Goal: Task Accomplishment & Management: Complete application form

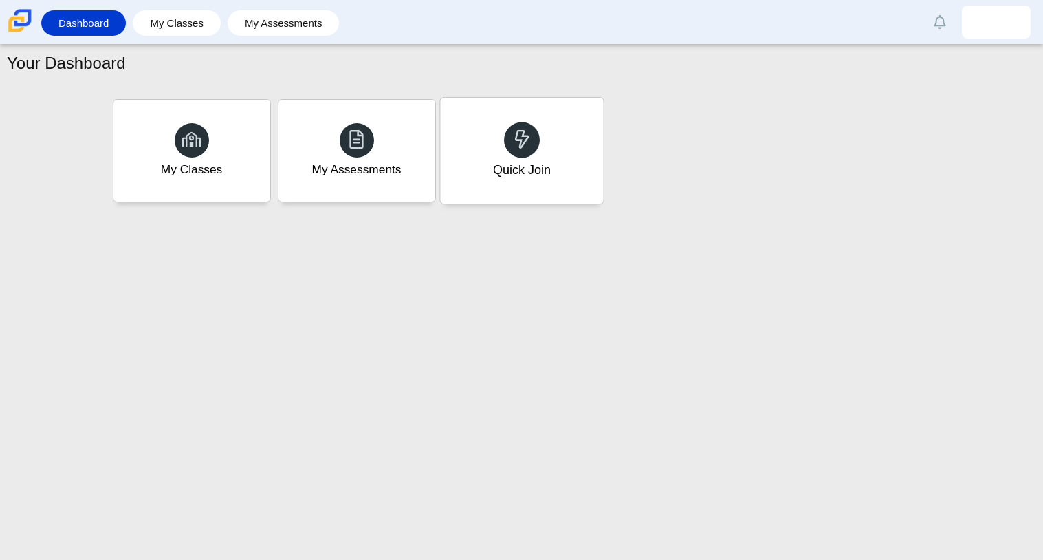
click at [519, 111] on div "Quick Join" at bounding box center [521, 151] width 163 height 106
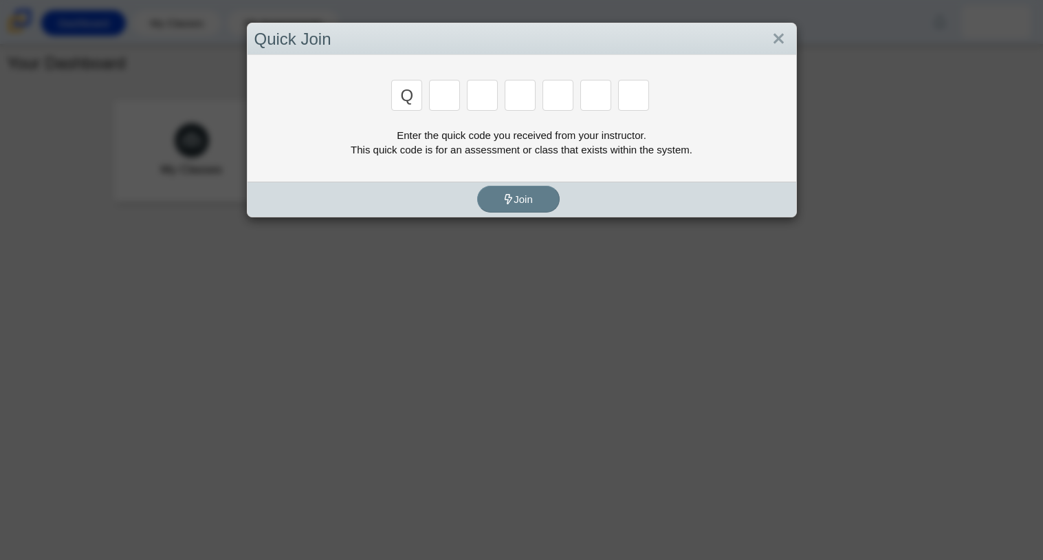
type input "Q"
type input "u"
type input "i"
type input "c"
type input "k"
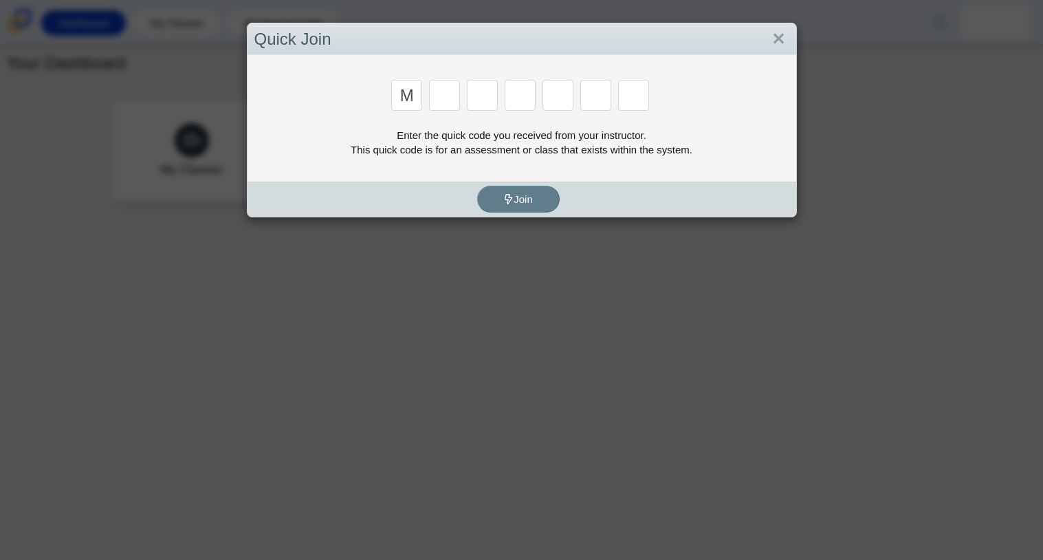
type input "m"
type input "7"
type input "e"
type input "3"
type input "e"
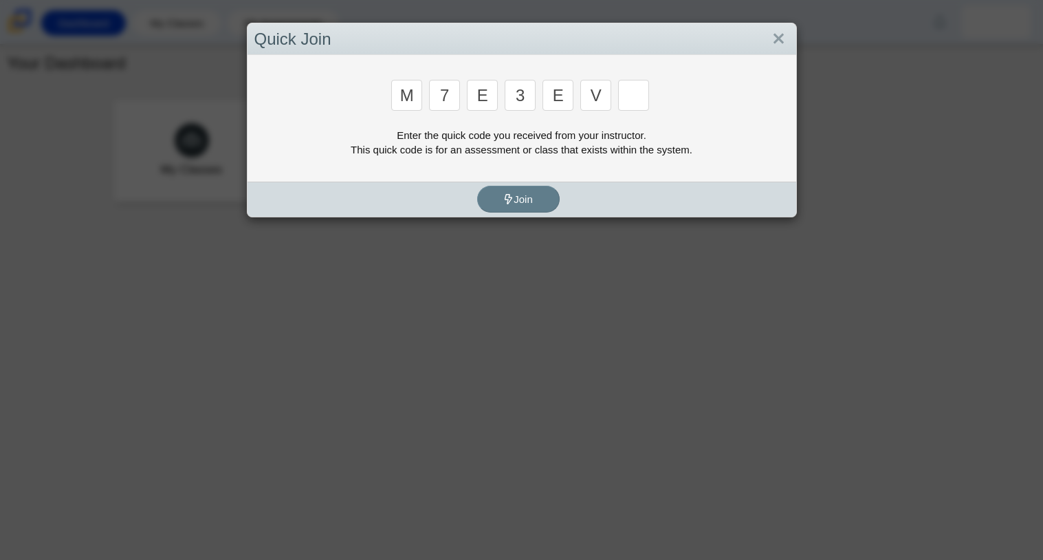
type input "v"
type input "w"
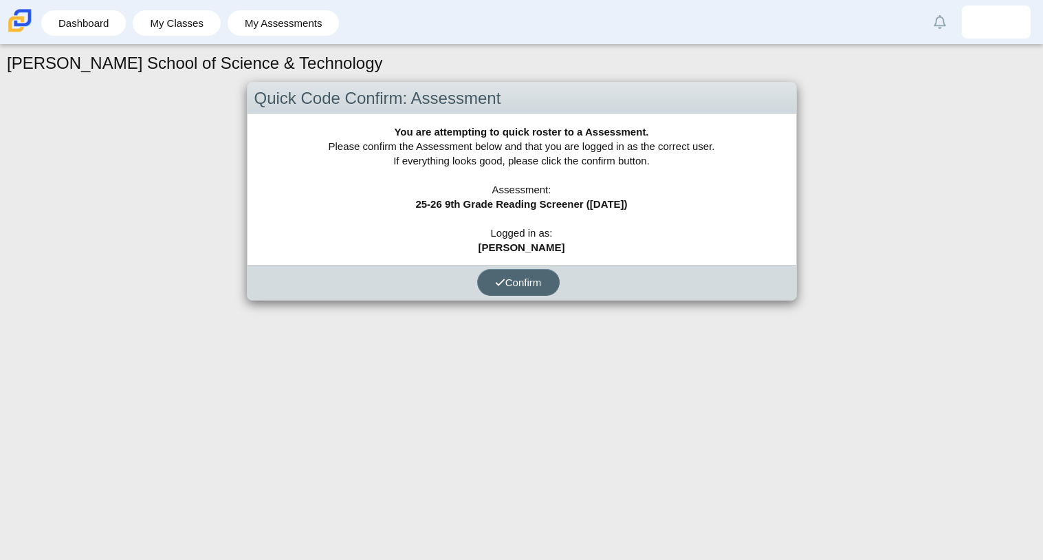
click at [547, 292] on button "Confirm" at bounding box center [518, 282] width 83 height 27
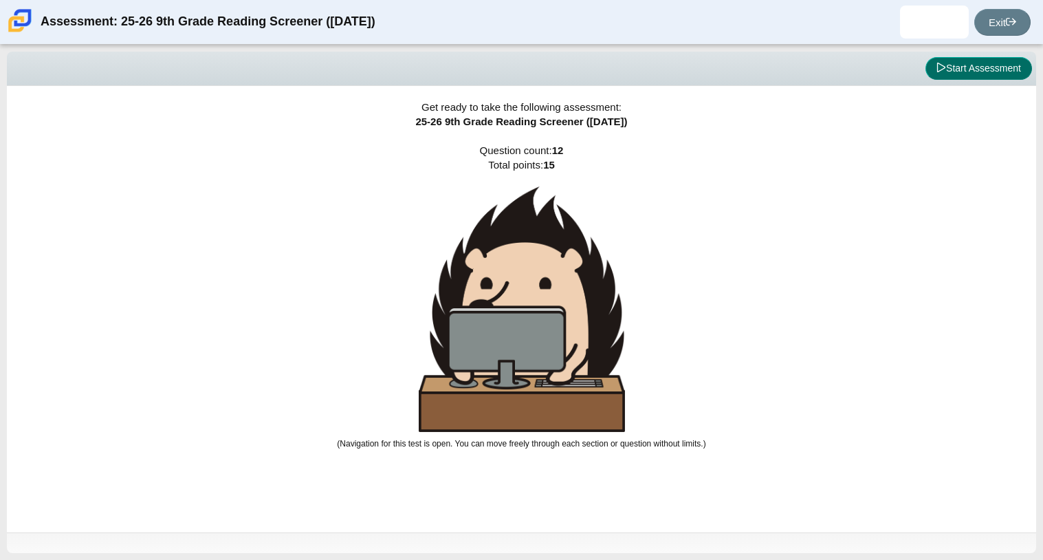
click at [952, 66] on button "Start Assessment" at bounding box center [978, 68] width 107 height 23
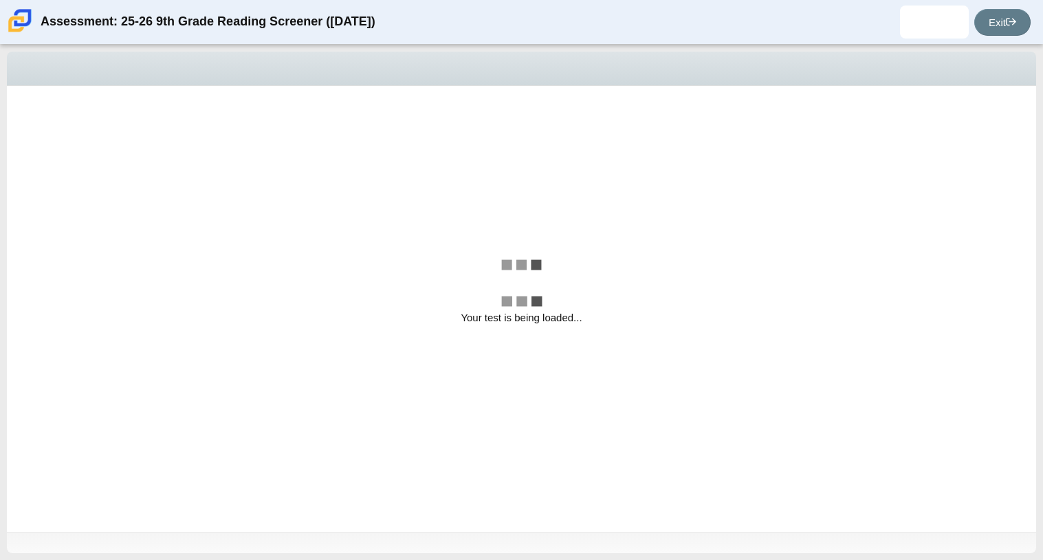
select select "ccc5b315-3c7c-471c-bf90-f22c8299c798"
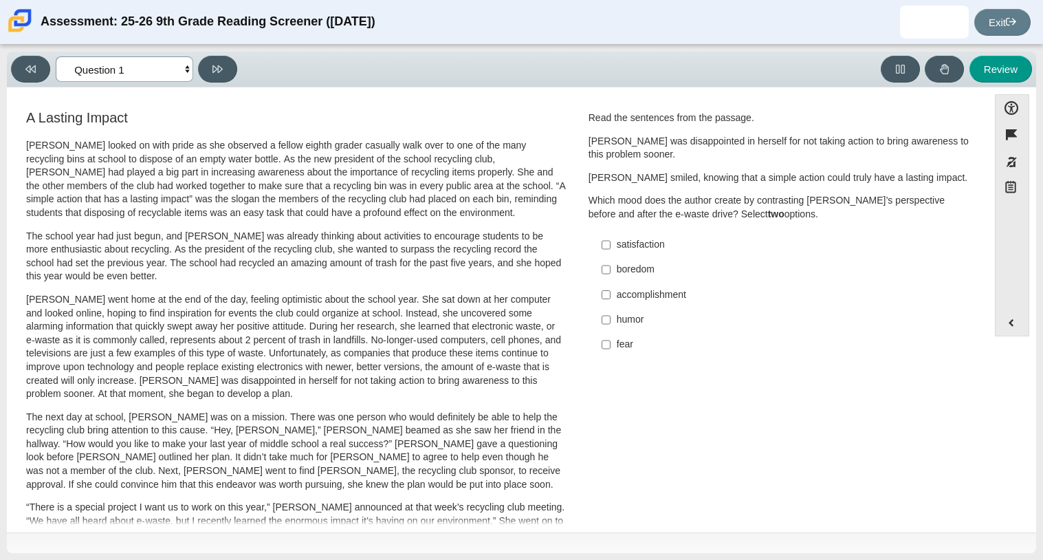
click at [169, 66] on select "Questions Question 1 Question 2 Question 3 Question 4 Question 5 Question 6 Que…" at bounding box center [125, 68] width 138 height 25
click at [182, 69] on select "Questions Question 1 Question 2 Question 3 Question 4 Question 5 Question 6 Que…" at bounding box center [125, 68] width 138 height 25
click at [611, 325] on label "humor humor" at bounding box center [780, 318] width 377 height 25
click at [611, 325] on input "humor humor" at bounding box center [606, 318] width 9 height 25
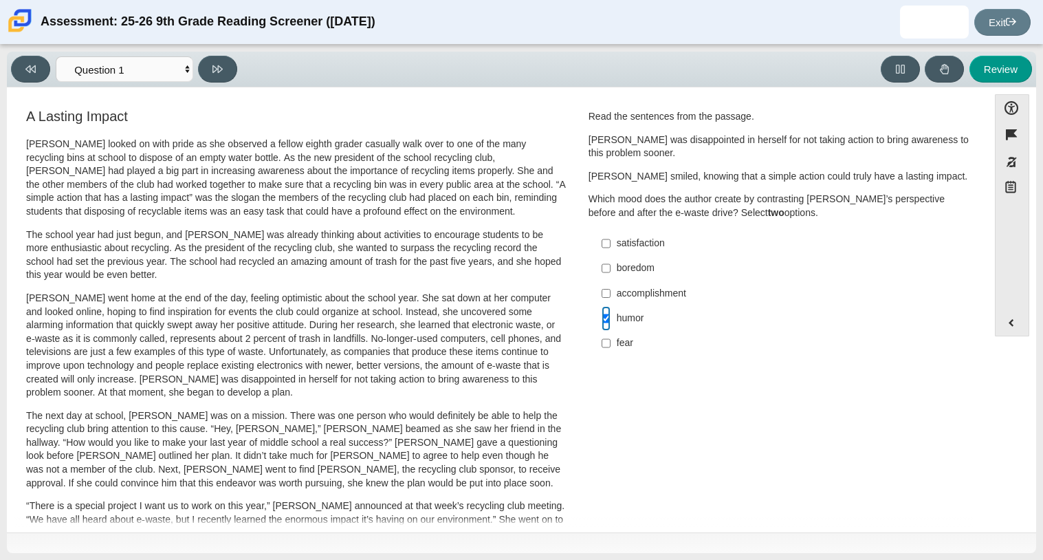
checkbox input "true"
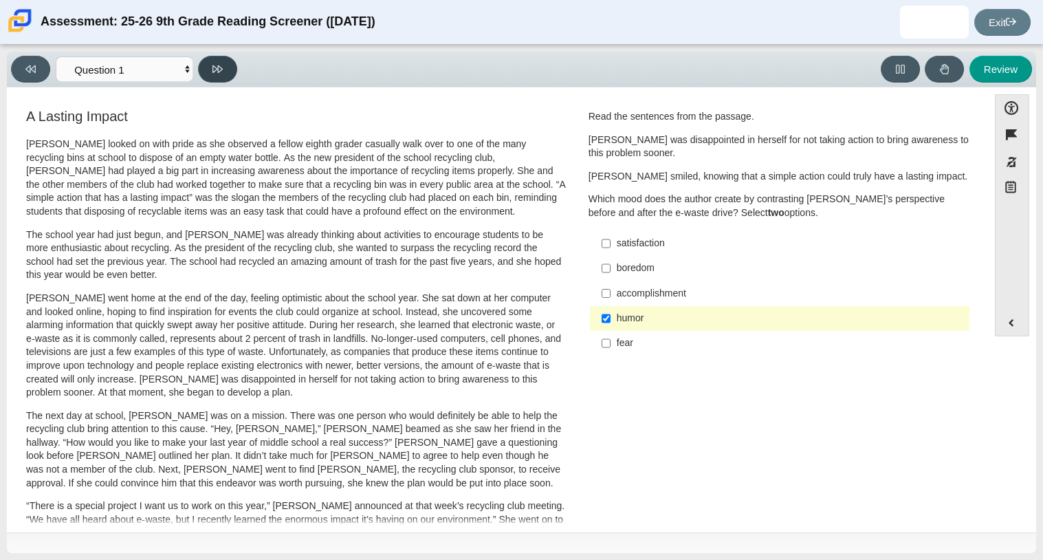
click at [223, 76] on button at bounding box center [217, 69] width 39 height 27
select select "0ff64528-ffd7-428d-b192-babfaadd44e8"
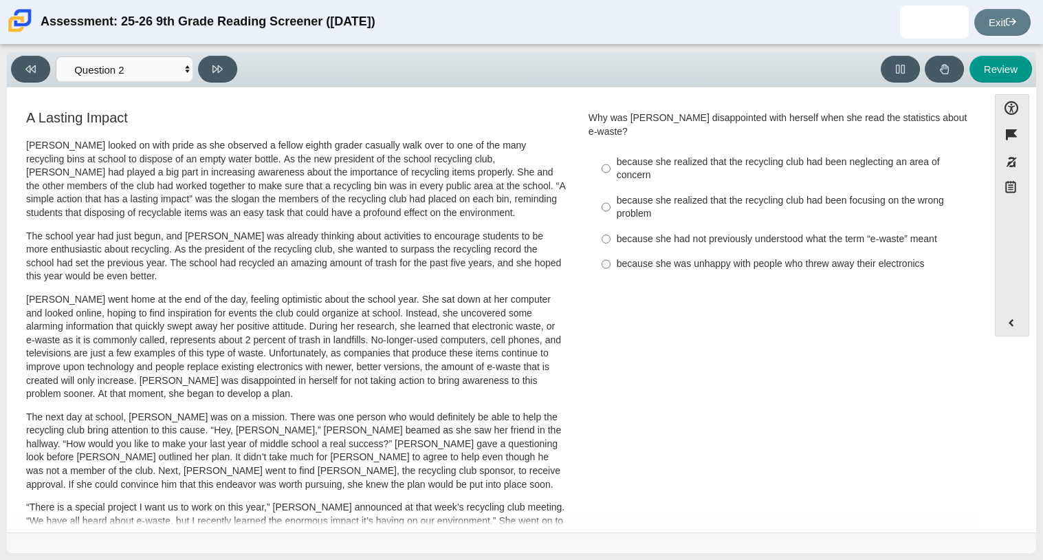
click at [600, 265] on div "Question Why was Scarlett disappointed with herself when she read the statistic…" at bounding box center [779, 197] width 403 height 178
click at [606, 259] on label "because she was unhappy with people who threw away their electronics because sh…" at bounding box center [780, 264] width 377 height 25
click at [606, 259] on input "because she was unhappy with people who threw away their electronics because sh…" at bounding box center [606, 264] width 9 height 25
radio input "true"
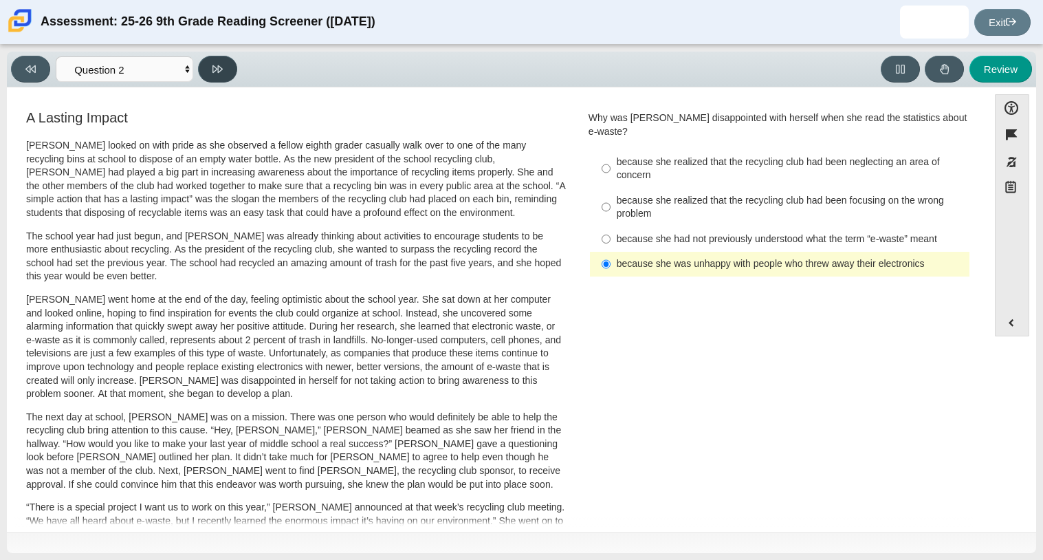
click at [208, 71] on button at bounding box center [217, 69] width 39 height 27
select select "7ce3d843-6974-4858-901c-1ff39630e843"
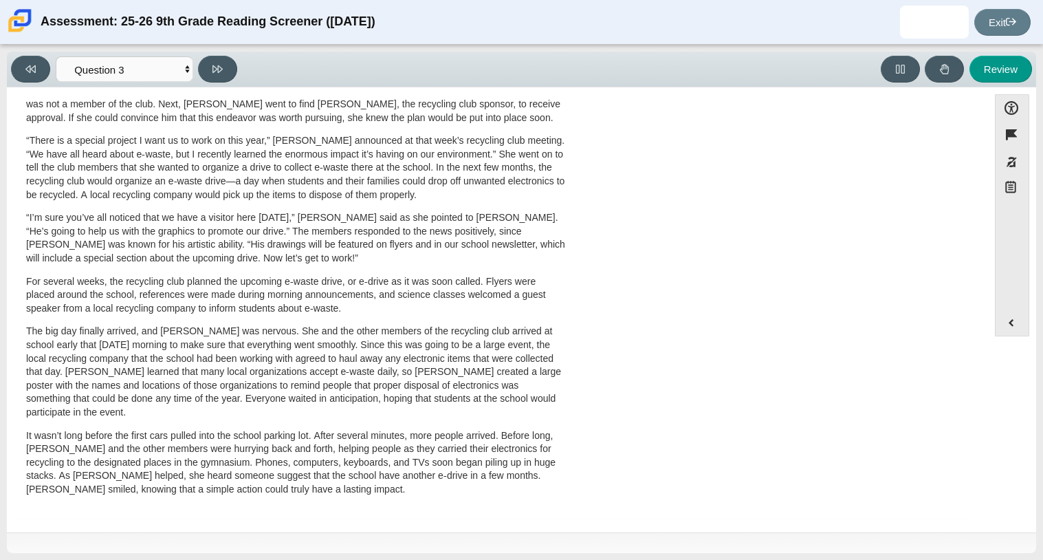
scroll to position [0, 0]
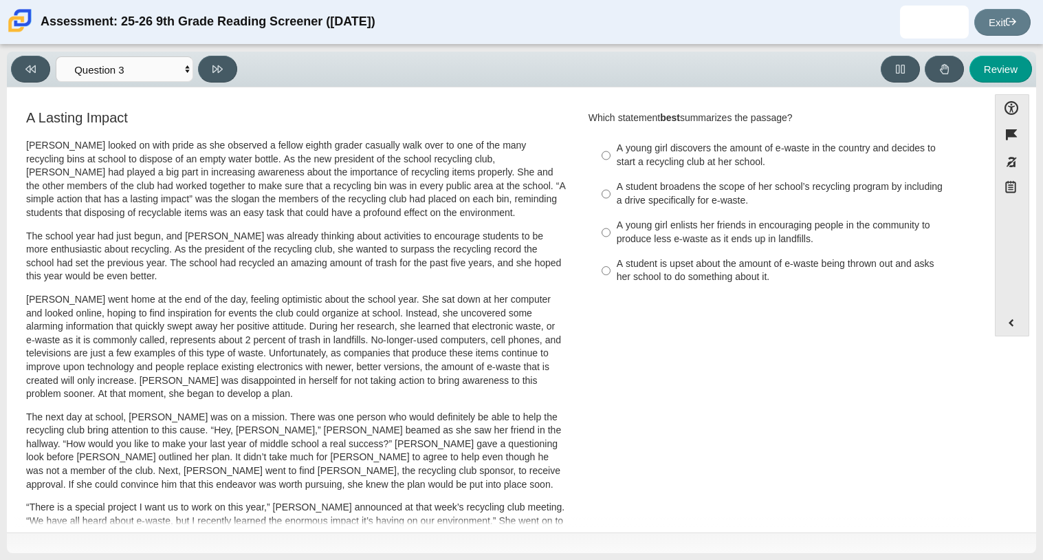
click at [668, 280] on div "A student is upset about the amount of e-waste being thrown out and asks her sc…" at bounding box center [790, 270] width 347 height 27
click at [611, 280] on input "A student is upset about the amount of e-waste being thrown out and asks her sc…" at bounding box center [606, 271] width 9 height 39
radio input "true"
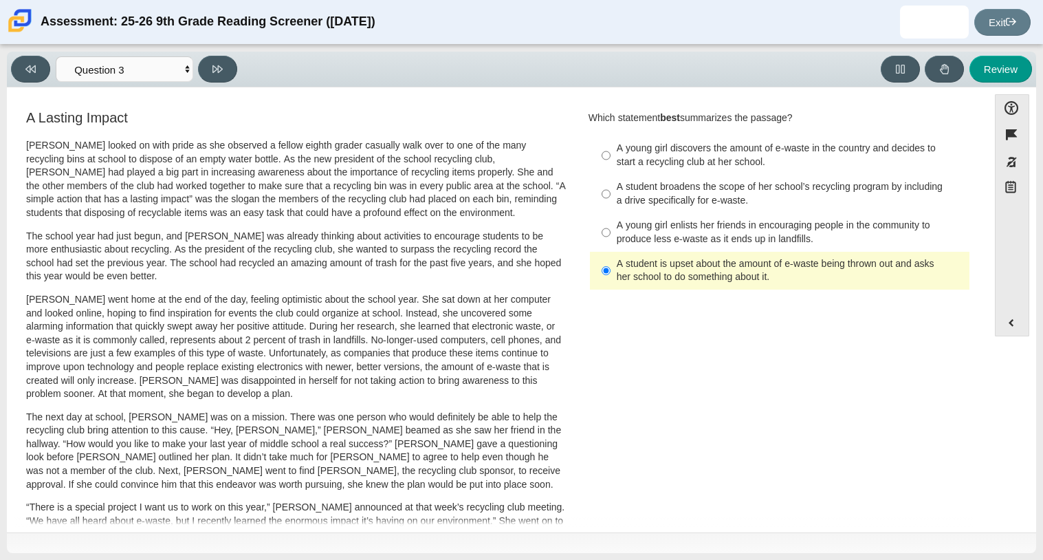
click at [291, 173] on p "Scarlett looked on with pride as she observed a fellow eighth grader casually w…" at bounding box center [296, 179] width 540 height 81
click at [221, 58] on button at bounding box center [217, 69] width 39 height 27
select select "ca9ea0f1-49c5-4bd1-83b0-472c18652b42"
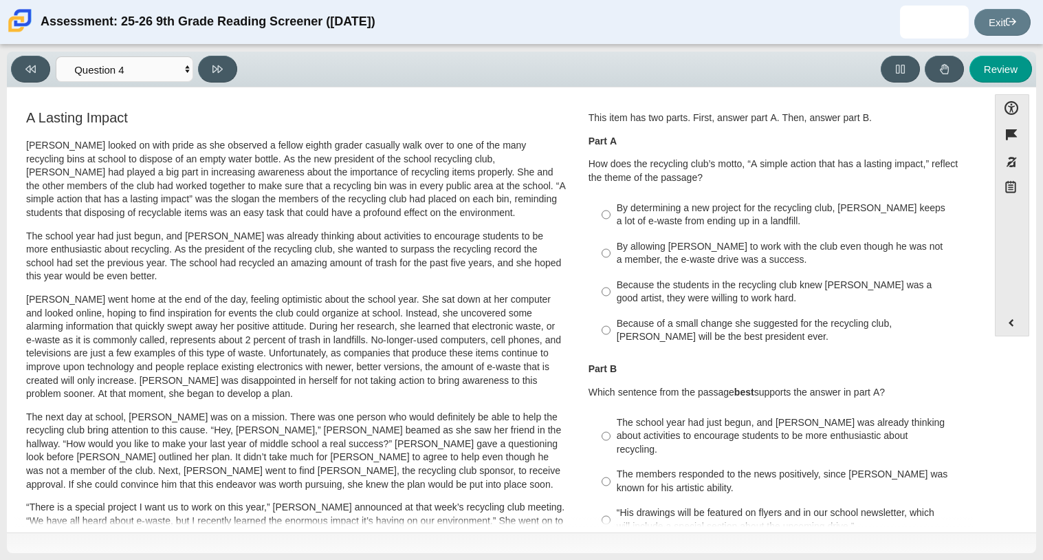
click at [632, 212] on div "By determining a new project for the recycling club, Scarlett keeps a lot of e-…" at bounding box center [790, 214] width 347 height 27
click at [611, 212] on input "By determining a new project for the recycling club, Scarlett keeps a lot of e-…" at bounding box center [606, 214] width 9 height 39
radio input "true"
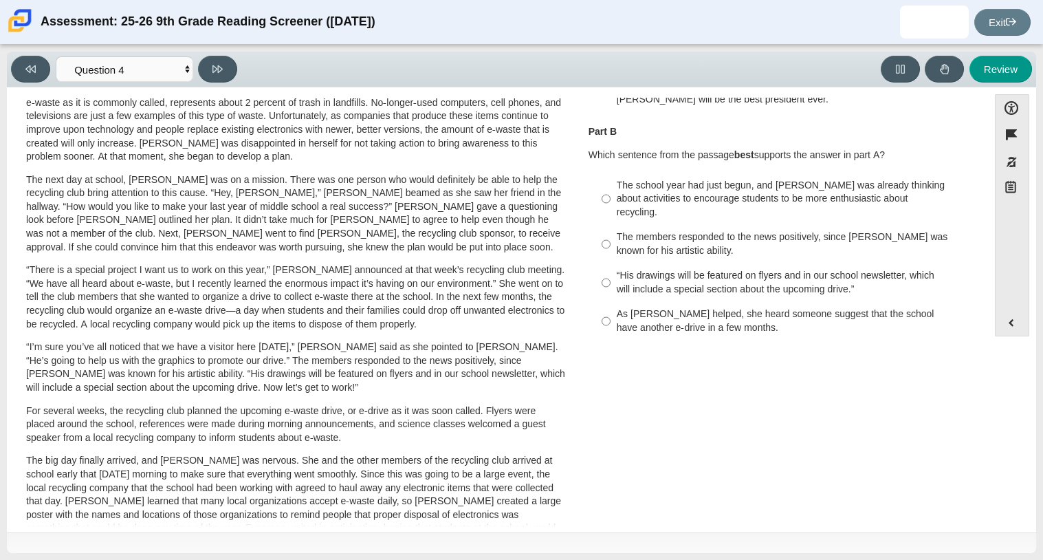
scroll to position [57, 0]
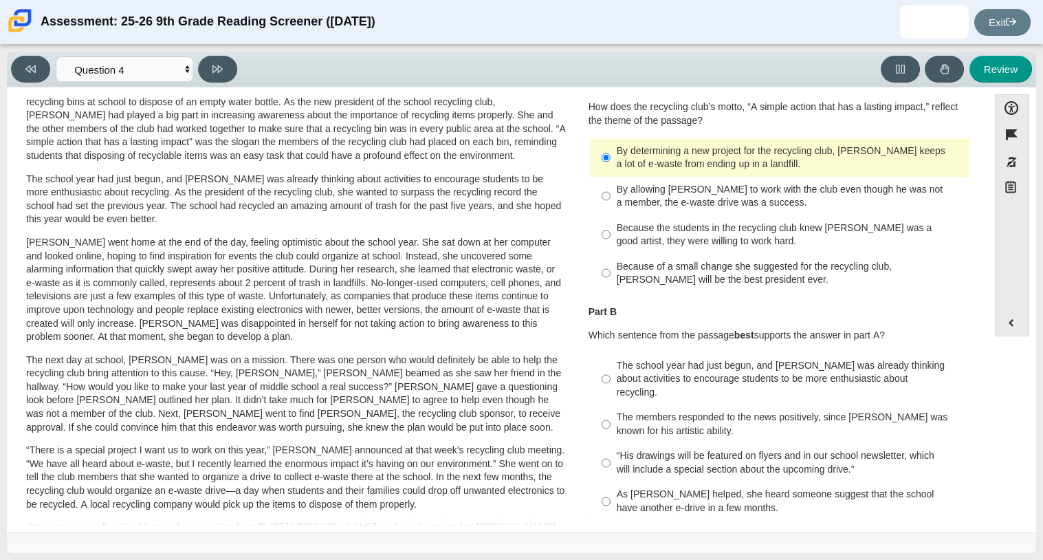
click at [743, 380] on div "The school year had just begun, and Scarlett was already thinking about activit…" at bounding box center [790, 379] width 347 height 41
click at [611, 380] on input "The school year had just begun, and Scarlett was already thinking about activit…" at bounding box center [606, 379] width 9 height 52
radio input "true"
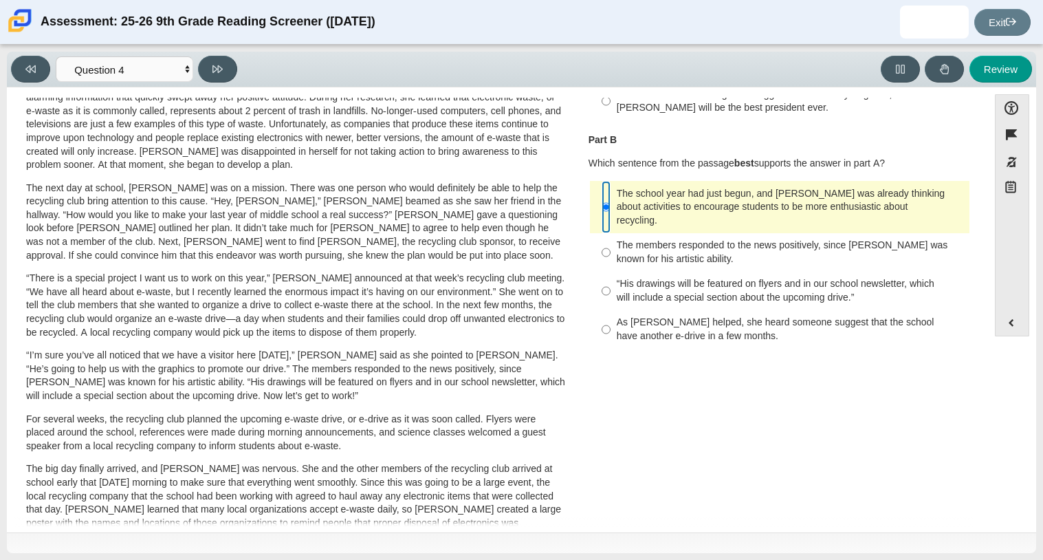
scroll to position [226, 0]
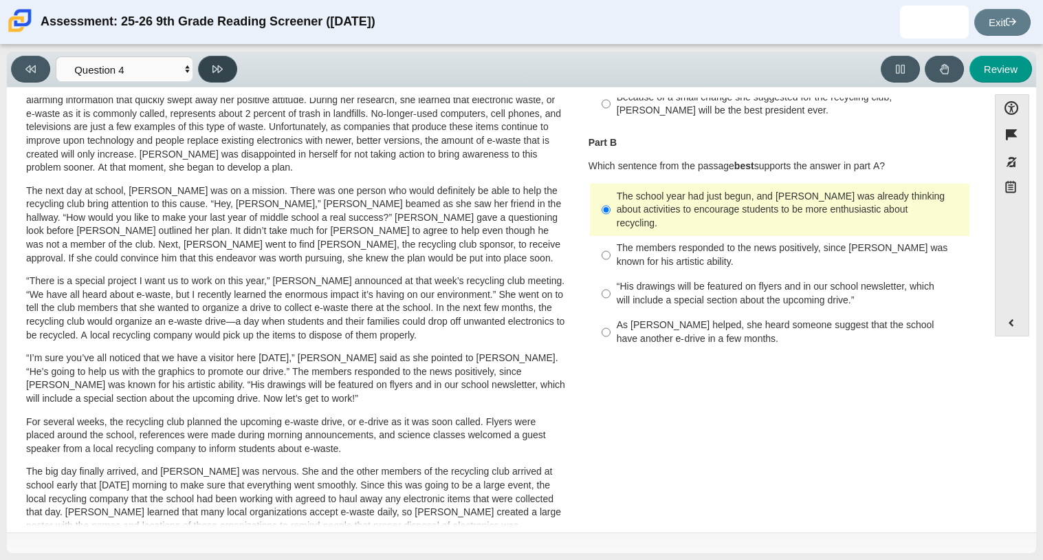
click at [220, 76] on button at bounding box center [217, 69] width 39 height 27
select select "e41f1a79-e29f-4095-8030-a53364015bed"
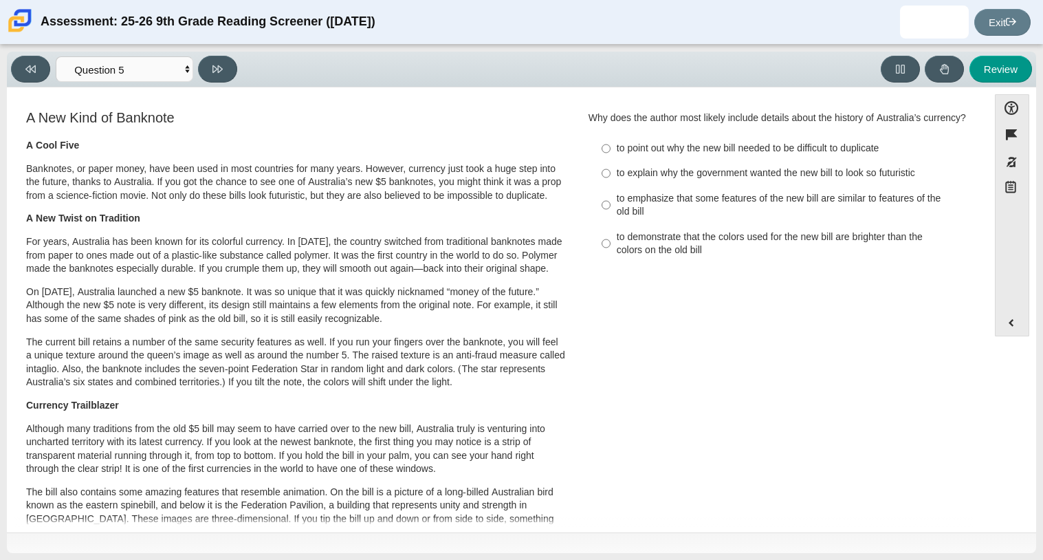
scroll to position [1, 0]
click at [628, 154] on div "to point out why the new bill needed to be difficult to duplicate" at bounding box center [790, 147] width 347 height 14
click at [611, 160] on input "to point out why the new bill needed to be difficult to duplicate to point out …" at bounding box center [606, 147] width 9 height 25
radio input "true"
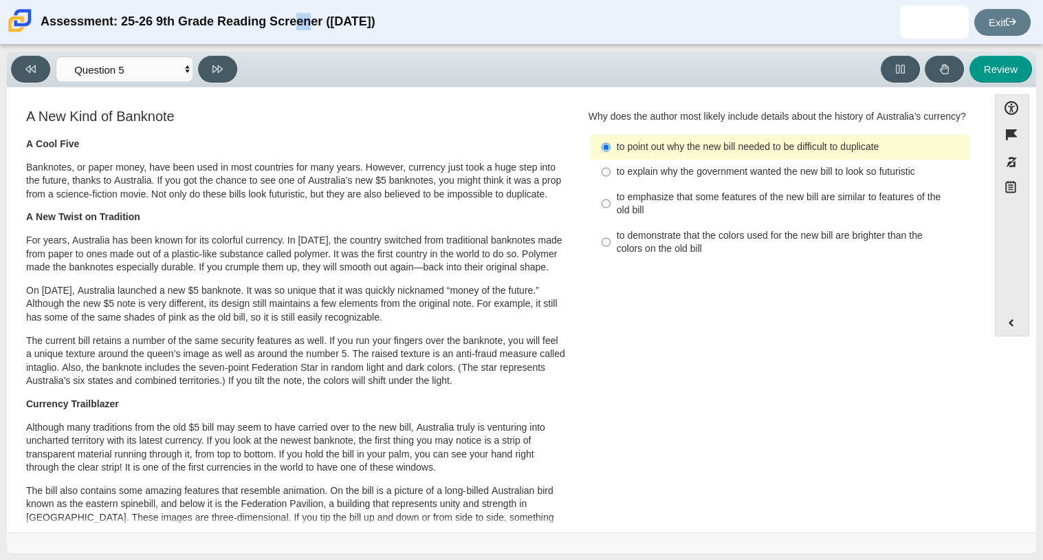
drag, startPoint x: 161, startPoint y: 30, endPoint x: 175, endPoint y: 21, distance: 17.4
click at [175, 21] on div "Assessment: 25-26 9th Grade Reading Screener (August 2025)" at bounding box center [208, 22] width 335 height 33
click at [214, 83] on div "Viewing Question 5 of 12 in Pacing Mode Questions Question 1 Question 2 Questio…" at bounding box center [521, 70] width 1029 height 36
click at [206, 50] on div "Viewing Question 5 of 12 in Pacing Mode Questions Question 1 Question 2 Questio…" at bounding box center [521, 302] width 1043 height 515
click at [208, 56] on button at bounding box center [217, 69] width 39 height 27
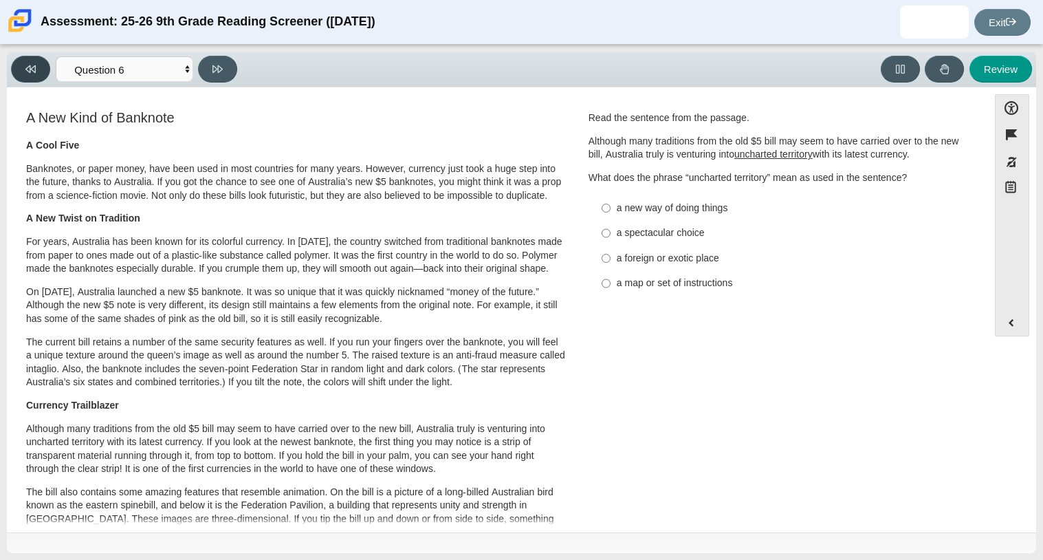
click at [49, 65] on button at bounding box center [30, 69] width 39 height 27
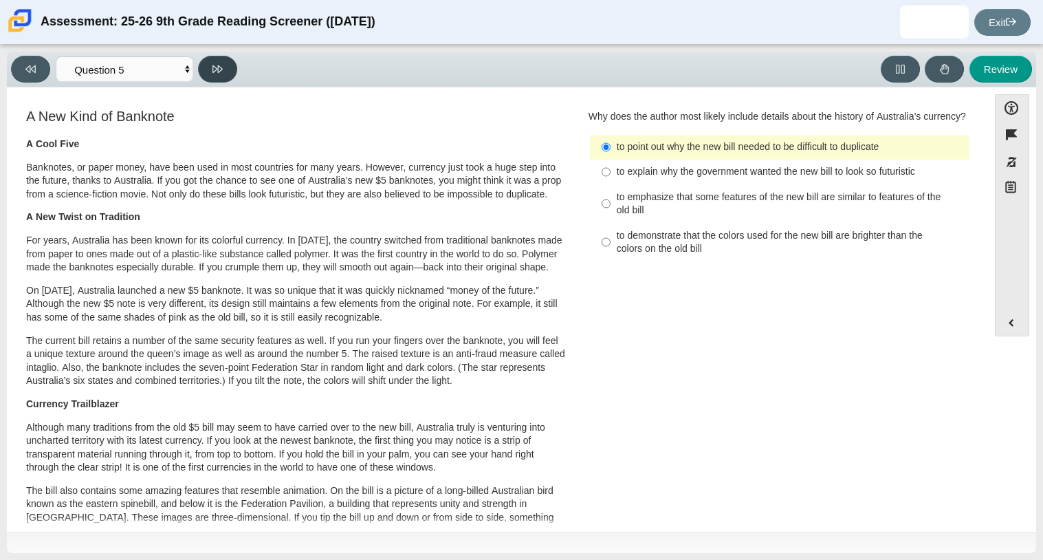
click at [229, 76] on button at bounding box center [217, 69] width 39 height 27
select select "69146e31-7b3d-4a3e-9ce6-f30c24342ae0"
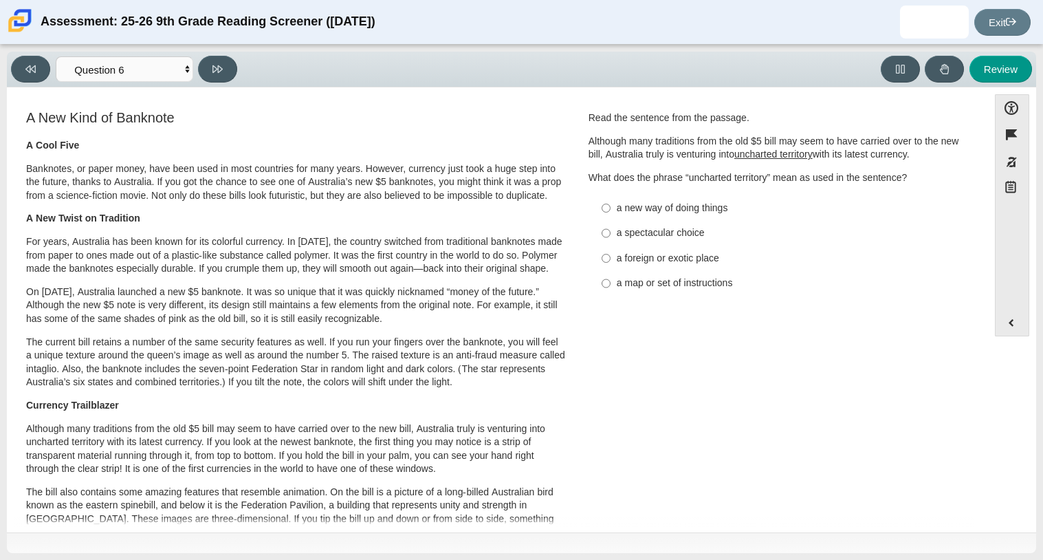
click at [672, 212] on div "a new way of doing things" at bounding box center [790, 208] width 347 height 14
click at [611, 212] on input "a new way of doing things a new way of doing things" at bounding box center [606, 207] width 9 height 25
radio input "true"
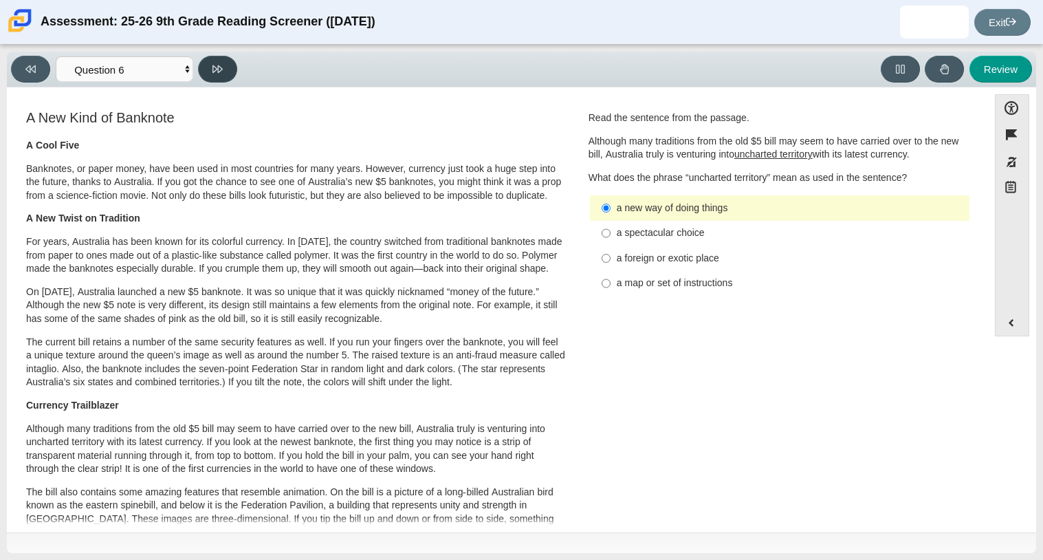
click at [220, 67] on icon at bounding box center [217, 69] width 10 height 10
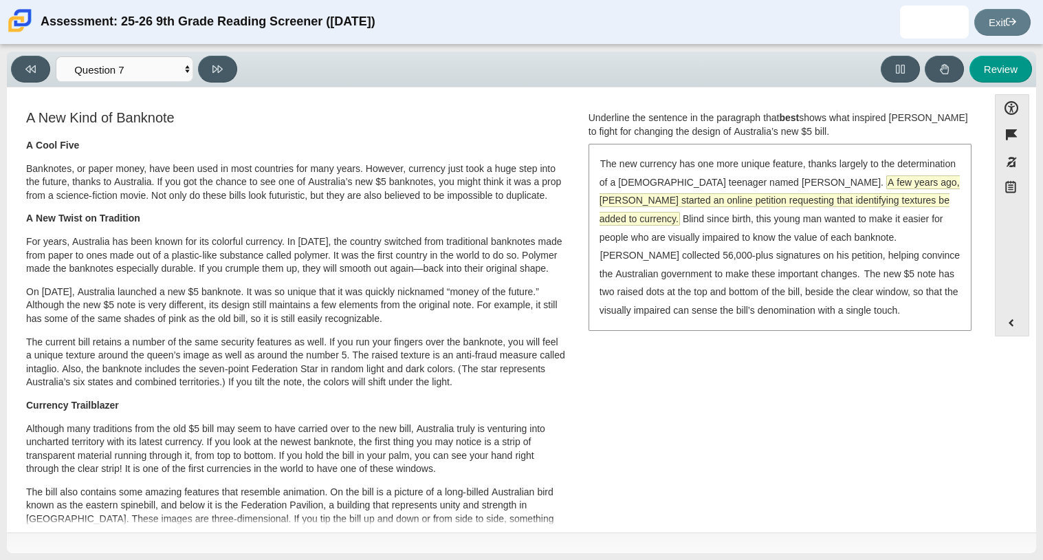
click at [656, 203] on span "A few years ago, McLeod started an online petition requesting that identifying …" at bounding box center [780, 200] width 360 height 49
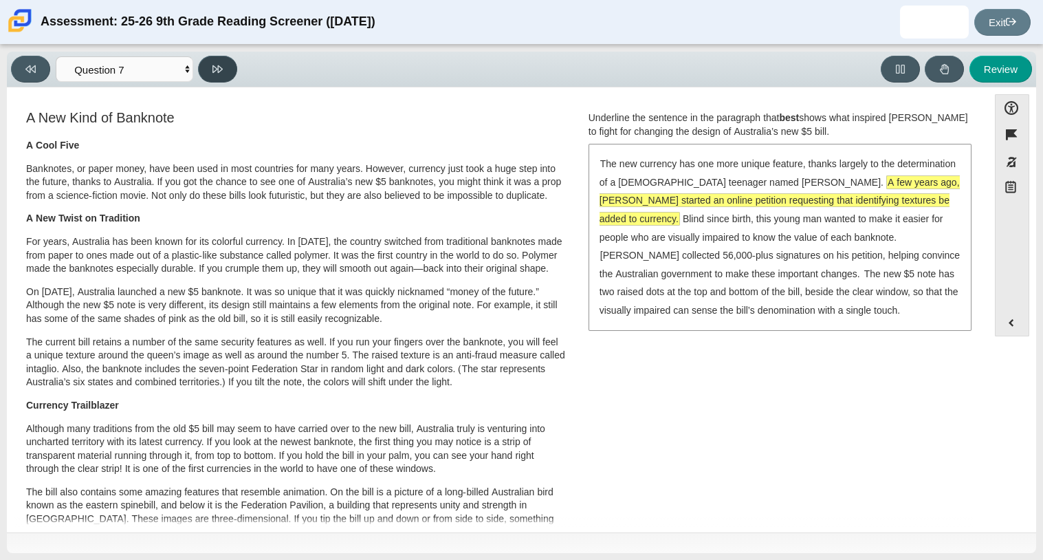
click at [230, 70] on button at bounding box center [217, 69] width 39 height 27
select select "ea8338c2-a6a3-418e-a305-2b963b54a290"
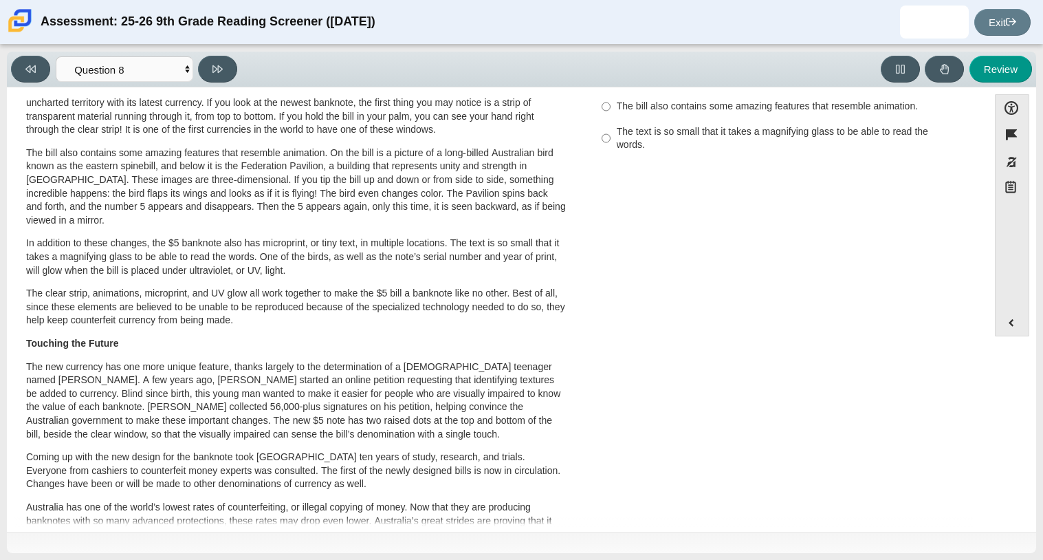
scroll to position [0, 0]
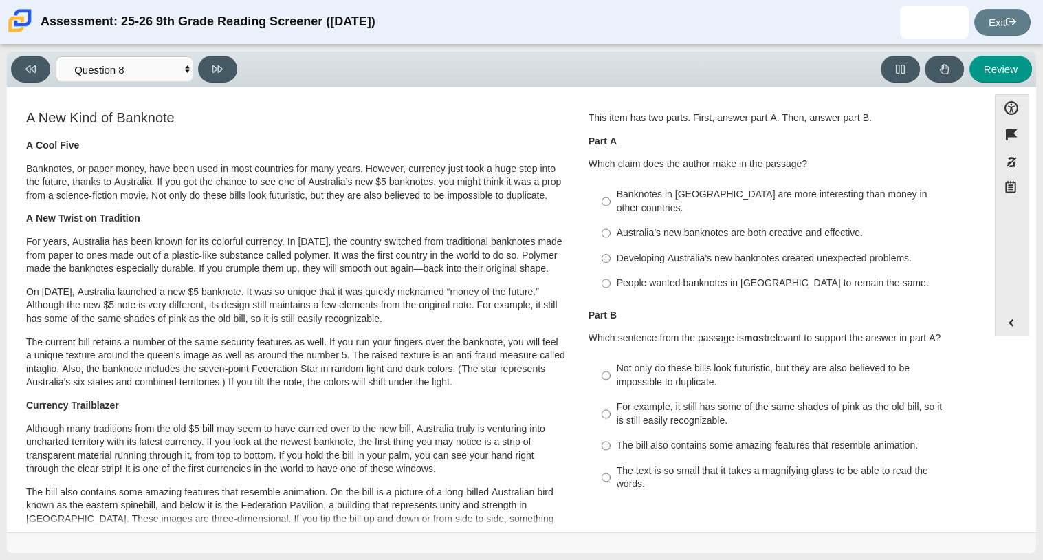
click at [617, 226] on div "Australia’s new banknotes are both creative and effective." at bounding box center [790, 233] width 347 height 14
click at [611, 221] on input "Australia’s new banknotes are both creative and effective. Australia’s new bank…" at bounding box center [606, 233] width 9 height 25
radio input "true"
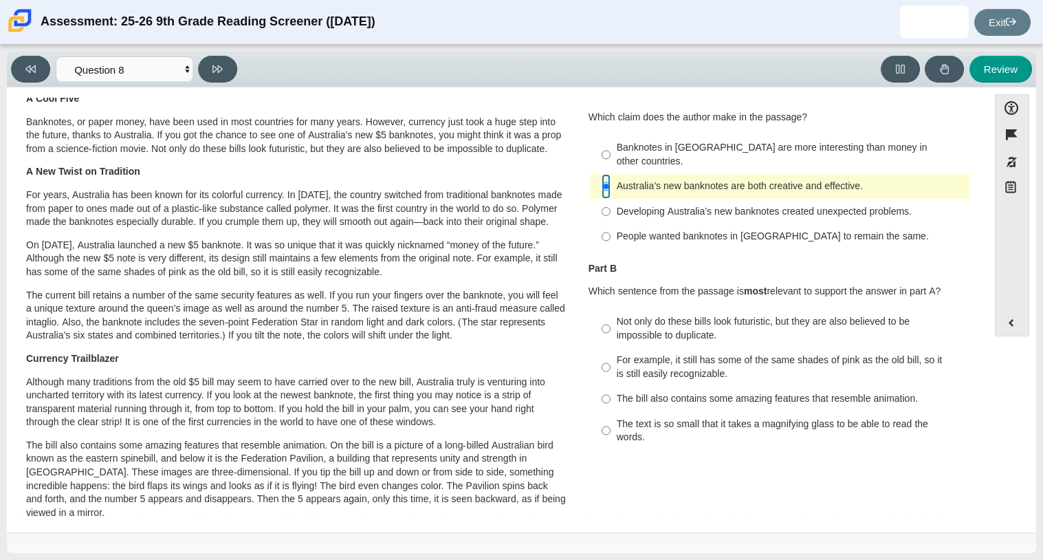
scroll to position [49, 0]
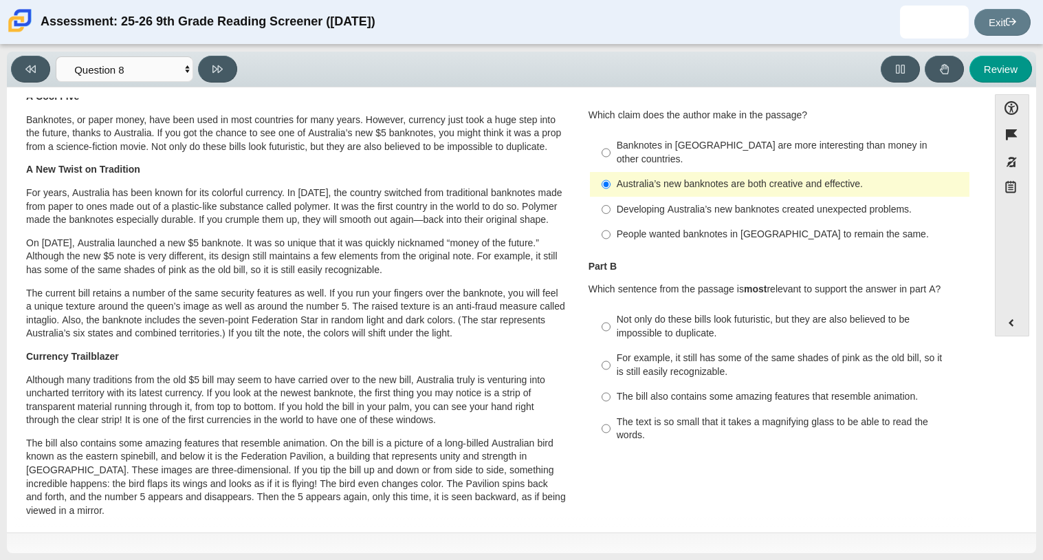
click at [661, 321] on div "Not only do these bills look futuristic, but they are also believed to be impos…" at bounding box center [790, 326] width 347 height 27
click at [611, 321] on input "Not only do these bills look futuristic, but they are also believed to be impos…" at bounding box center [606, 326] width 9 height 39
radio input "true"
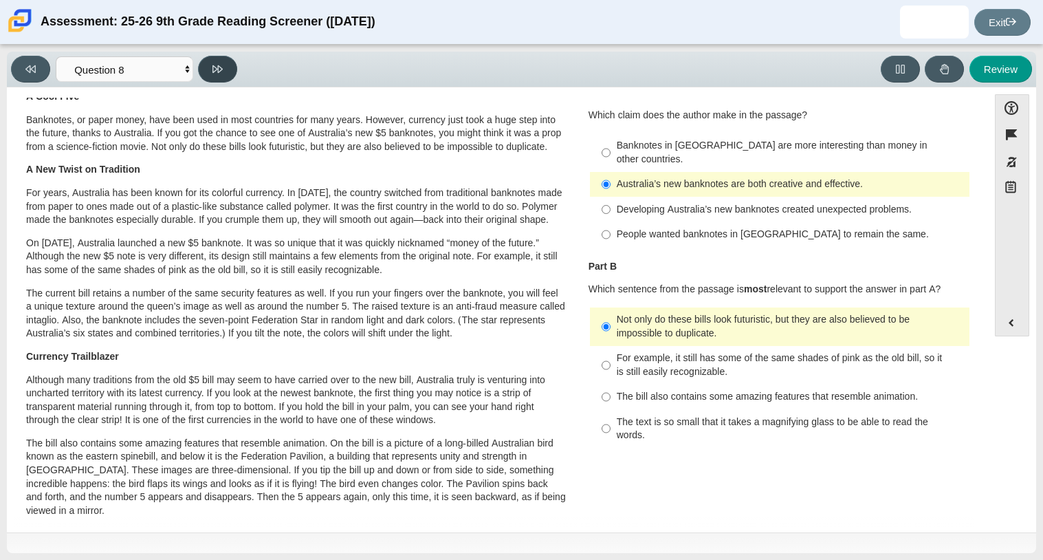
click at [206, 67] on button at bounding box center [217, 69] width 39 height 27
select select "89f058d6-b15c-4ef5-a4b3-fdaffb8868b6"
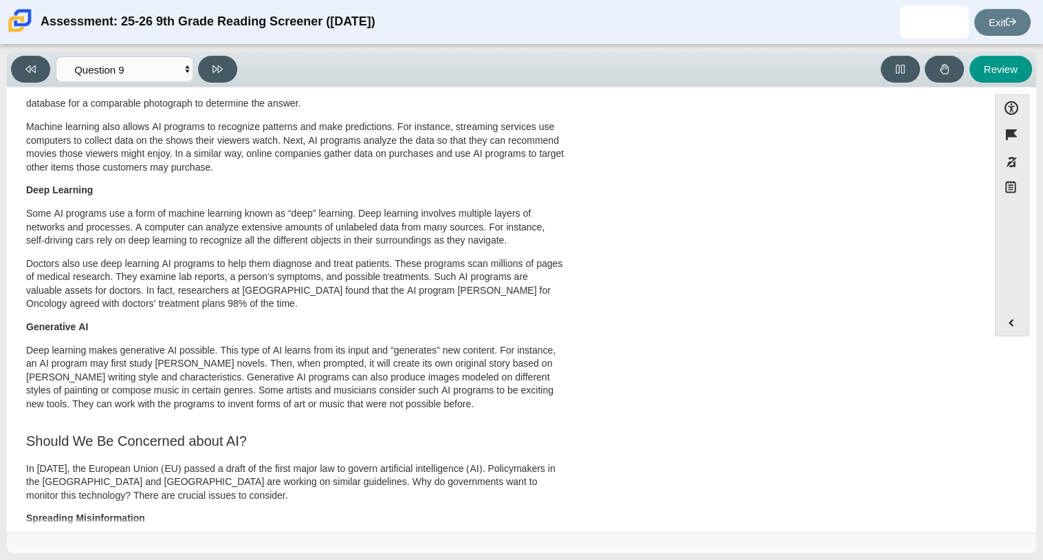
scroll to position [0, 0]
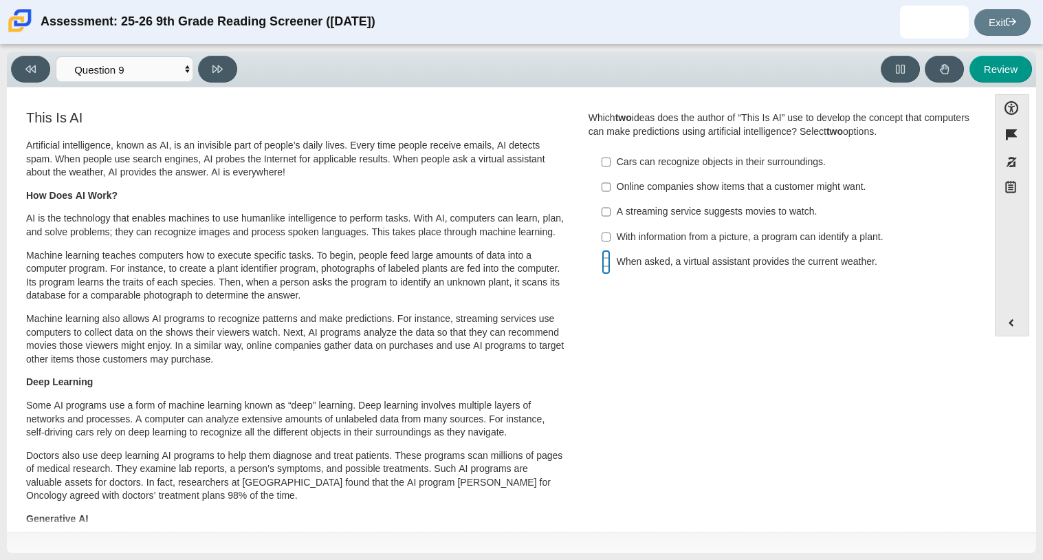
click at [602, 252] on input "When asked, a virtual assistant provides the current weather. When asked, a vir…" at bounding box center [606, 262] width 9 height 25
checkbox input "true"
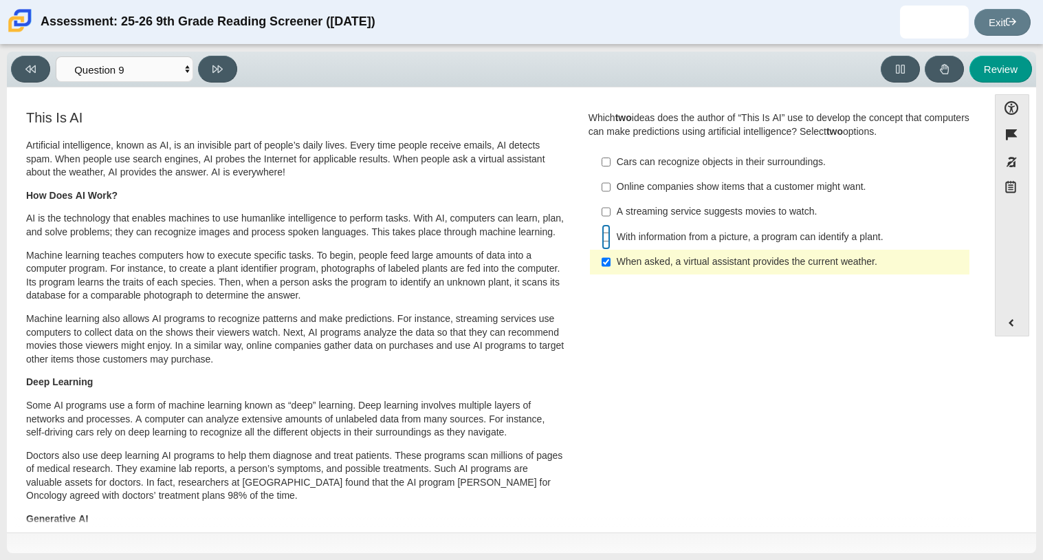
click at [605, 239] on input "With information from a picture, a program can identify a plant. With informati…" at bounding box center [606, 236] width 9 height 25
checkbox input "true"
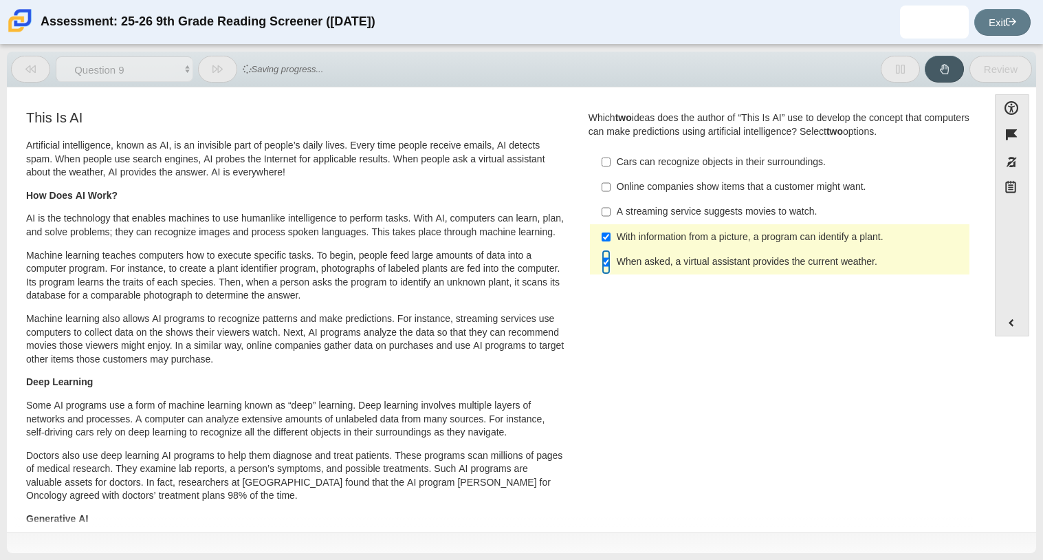
click at [604, 257] on input "When asked, a virtual assistant provides the current weather. When asked, a vir…" at bounding box center [606, 262] width 9 height 25
checkbox input "false"
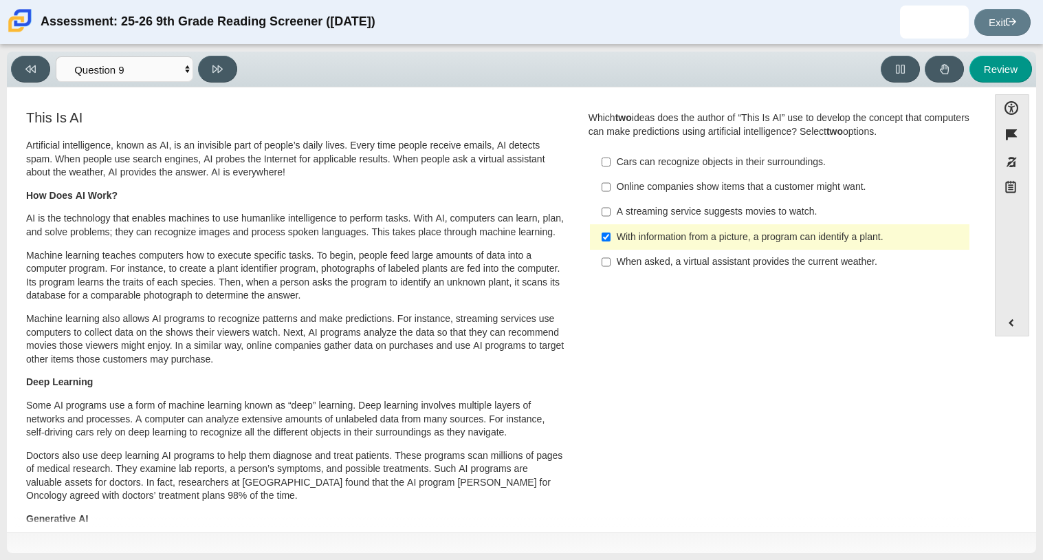
click at [663, 188] on div "Online companies show items that a customer might want." at bounding box center [790, 187] width 347 height 14
click at [611, 188] on input "Online companies show items that a customer might want. Online companies show i…" at bounding box center [606, 187] width 9 height 25
checkbox input "true"
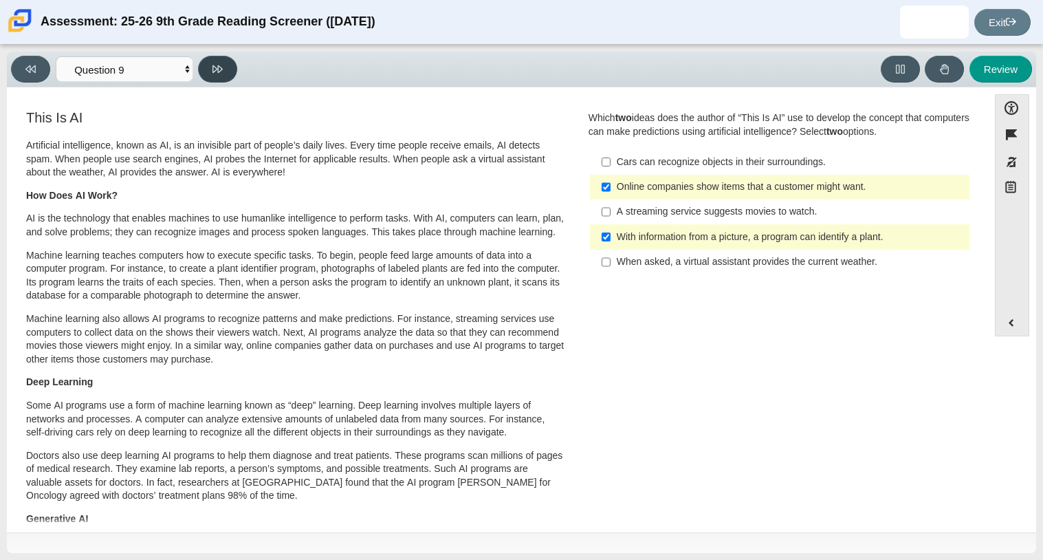
click at [209, 68] on button at bounding box center [217, 69] width 39 height 27
select select "cdf3c14e-a918-44d1-9b63-3db0fa81641e"
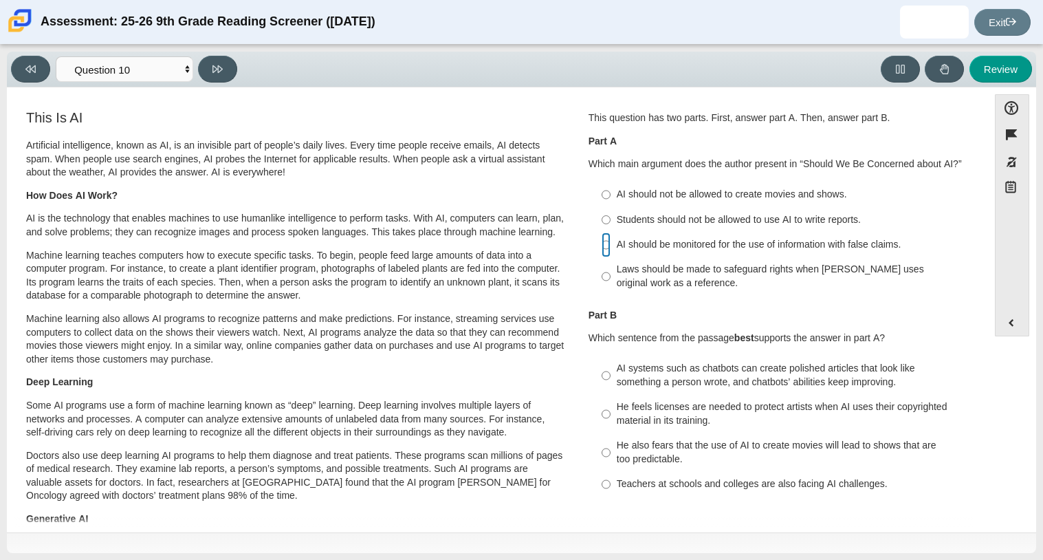
click at [604, 245] on input "AI should be monitored for the use of information with false claims. AI should …" at bounding box center [606, 244] width 9 height 25
radio input "true"
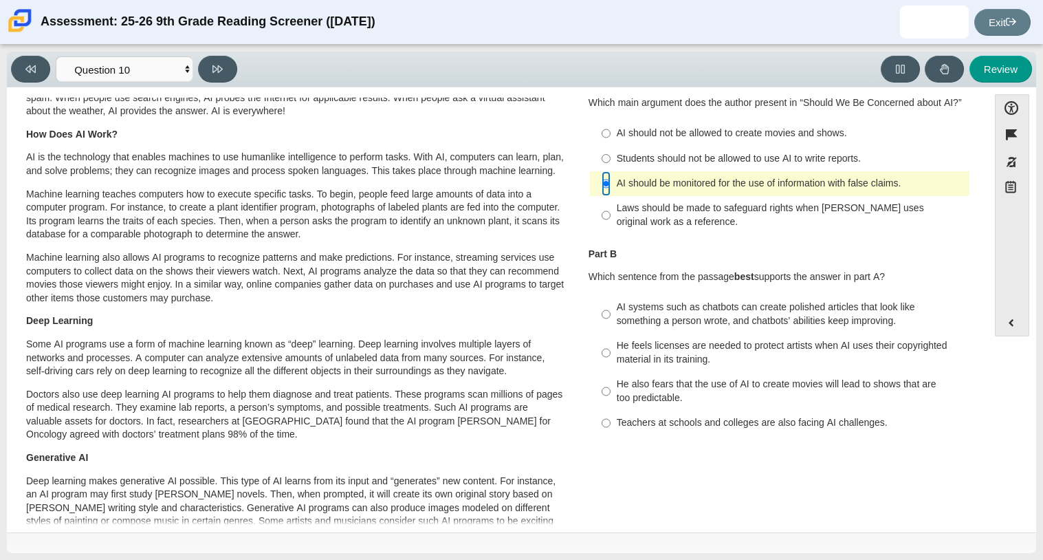
scroll to position [63, 0]
click at [617, 314] on div "AI systems such as chatbots can create polished articles that look like somethi…" at bounding box center [790, 312] width 347 height 27
click at [611, 314] on input "AI systems such as chatbots can create polished articles that look like somethi…" at bounding box center [606, 313] width 9 height 39
radio input "true"
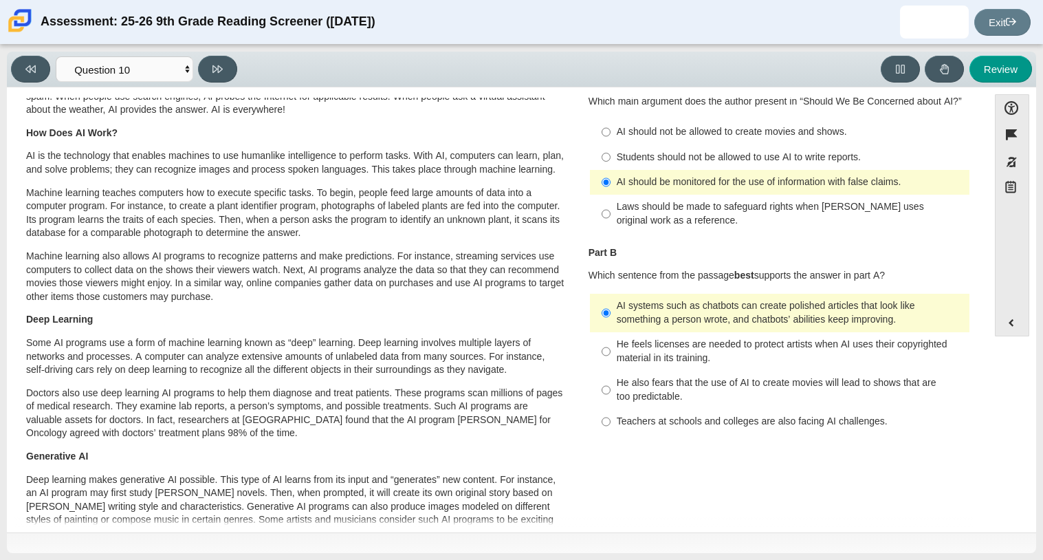
click at [632, 369] on label "He feels licenses are needed to protect artists when AI uses their copyrighted …" at bounding box center [780, 351] width 377 height 39
click at [611, 369] on input "He feels licenses are needed to protect artists when AI uses their copyrighted …" at bounding box center [606, 351] width 9 height 39
radio input "true"
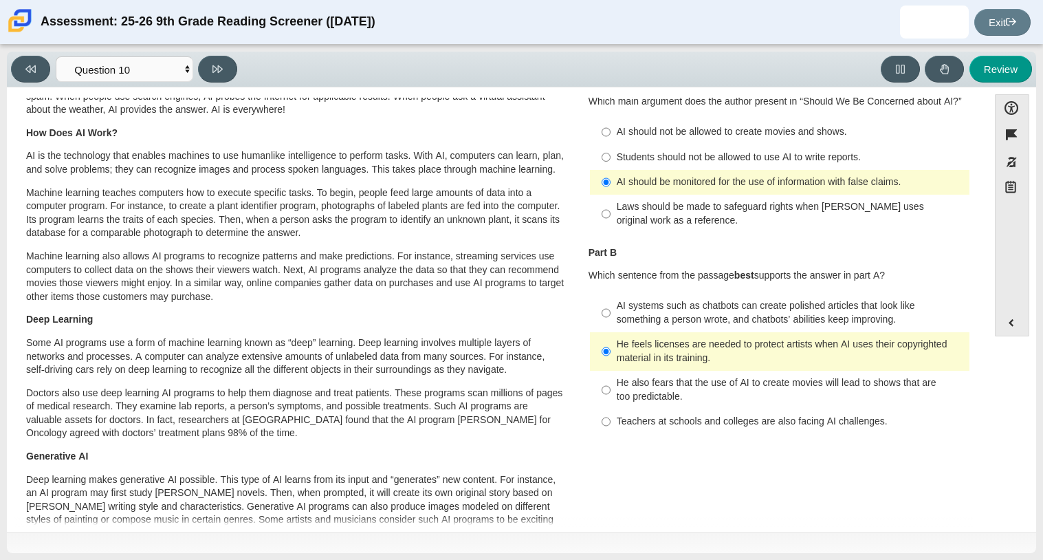
click at [666, 298] on label "AI systems such as chatbots can create polished articles that look like somethi…" at bounding box center [780, 313] width 377 height 39
click at [611, 298] on input "AI systems such as chatbots can create polished articles that look like somethi…" at bounding box center [606, 313] width 9 height 39
radio input "true"
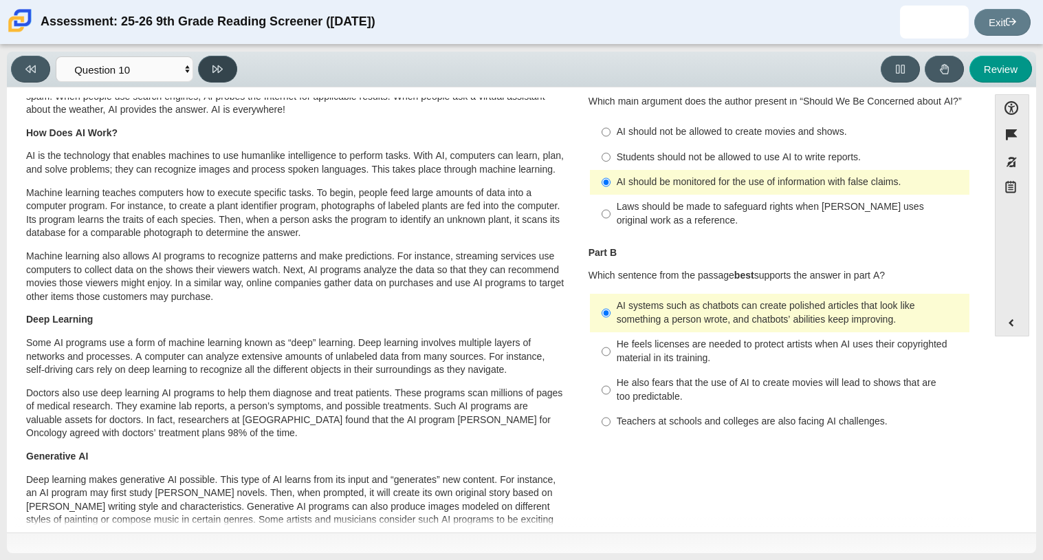
click at [215, 76] on button at bounding box center [217, 69] width 39 height 27
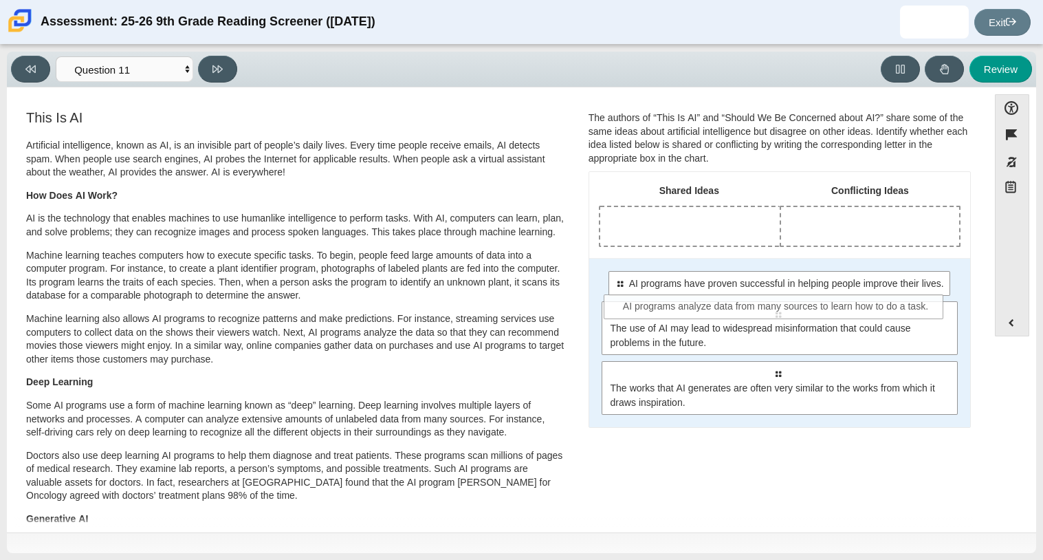
drag, startPoint x: 727, startPoint y: 311, endPoint x: 726, endPoint y: 300, distance: 11.1
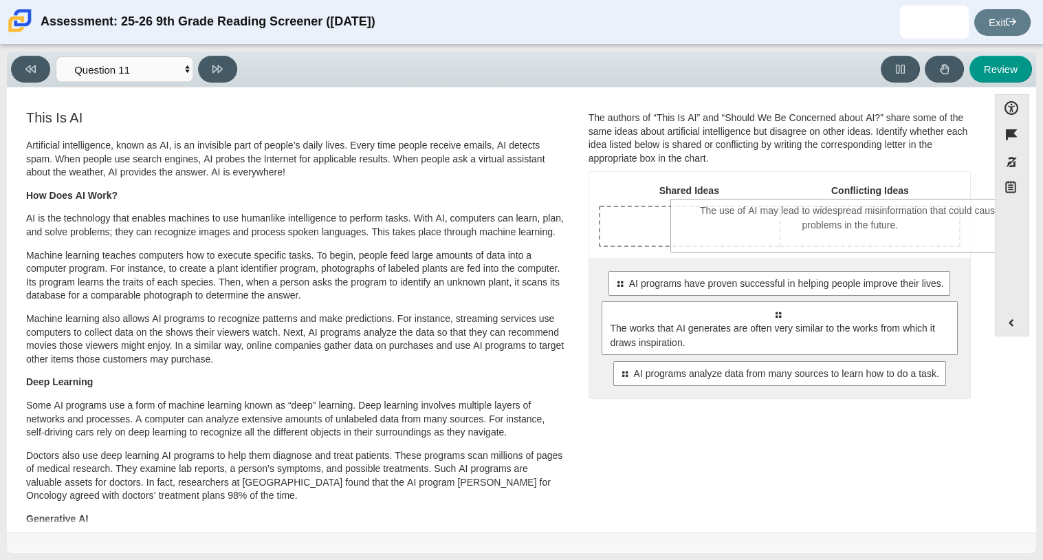
drag, startPoint x: 771, startPoint y: 351, endPoint x: 846, endPoint y: 245, distance: 128.8
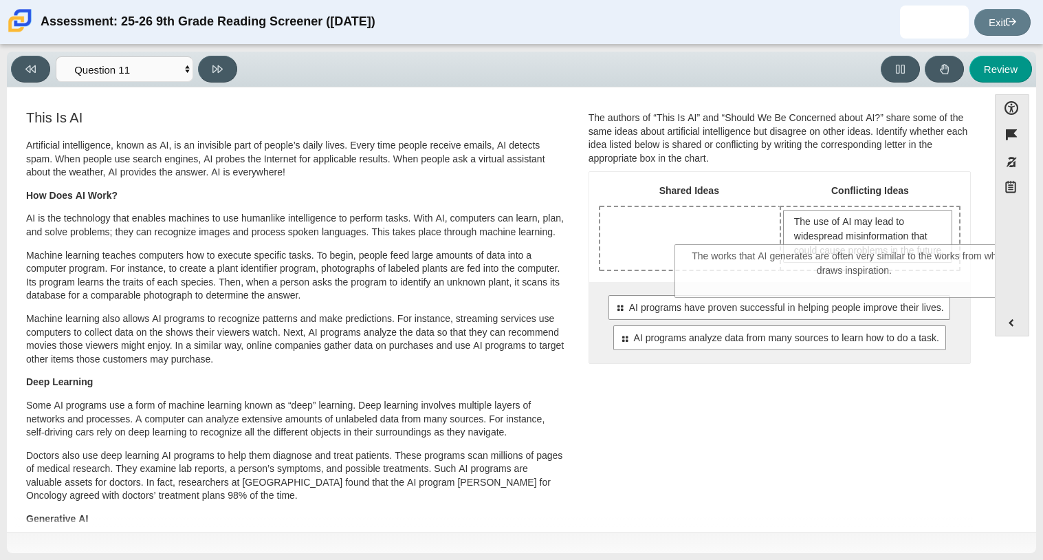
drag, startPoint x: 729, startPoint y: 384, endPoint x: 802, endPoint y: 290, distance: 118.6
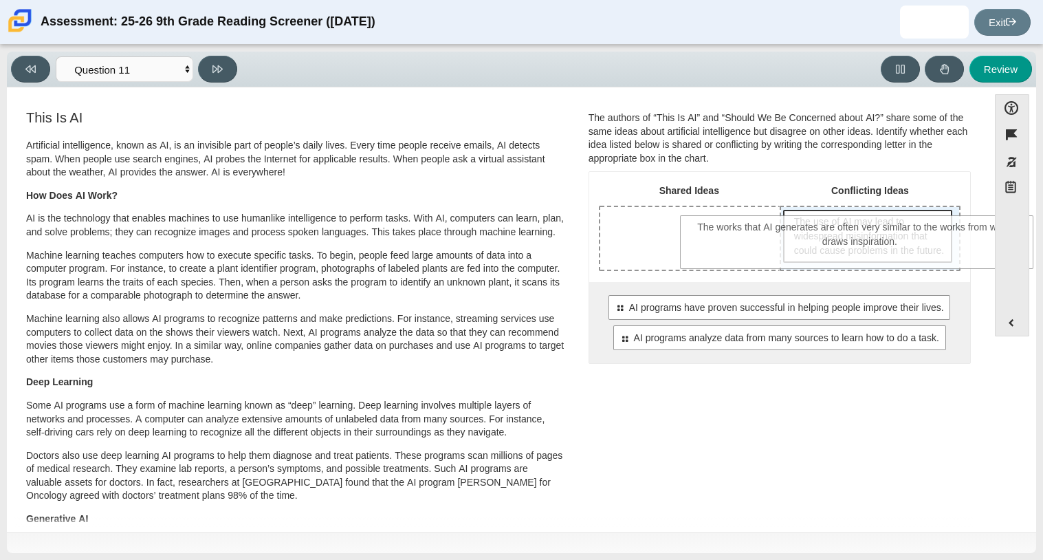
drag, startPoint x: 784, startPoint y: 396, endPoint x: 866, endPoint y: 244, distance: 172.9
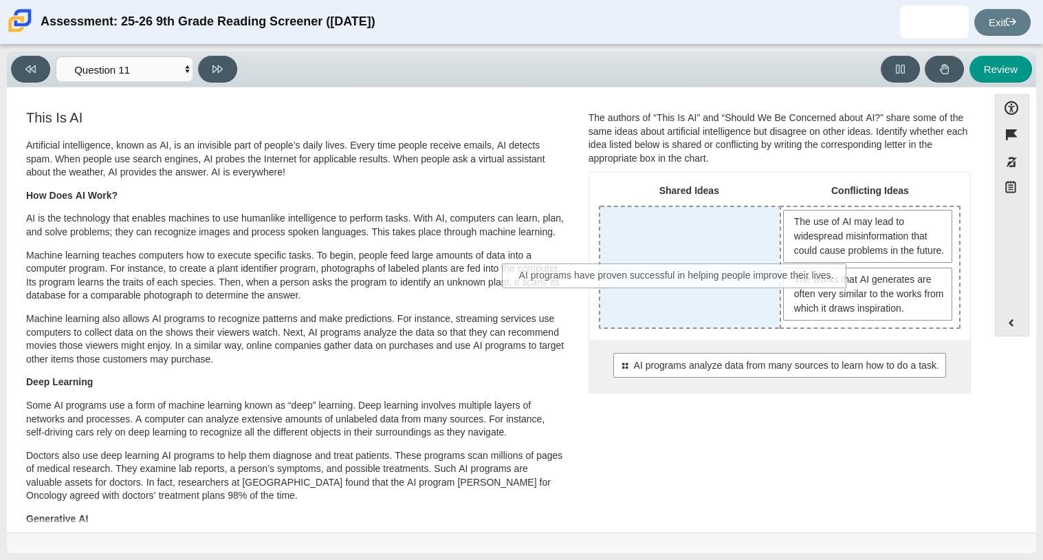
drag, startPoint x: 832, startPoint y: 386, endPoint x: 721, endPoint y: 281, distance: 153.2
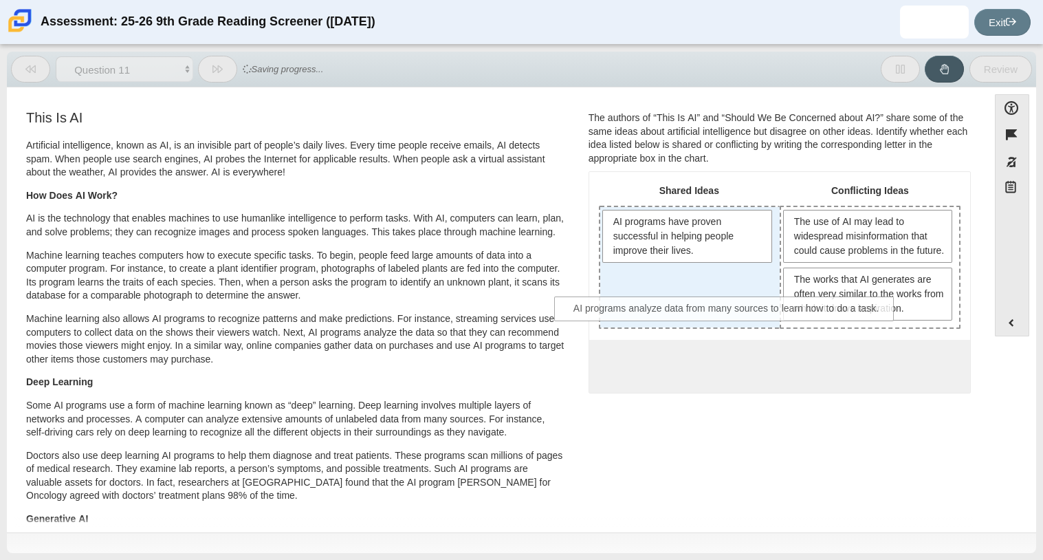
drag, startPoint x: 703, startPoint y: 384, endPoint x: 652, endPoint y: 312, distance: 88.2
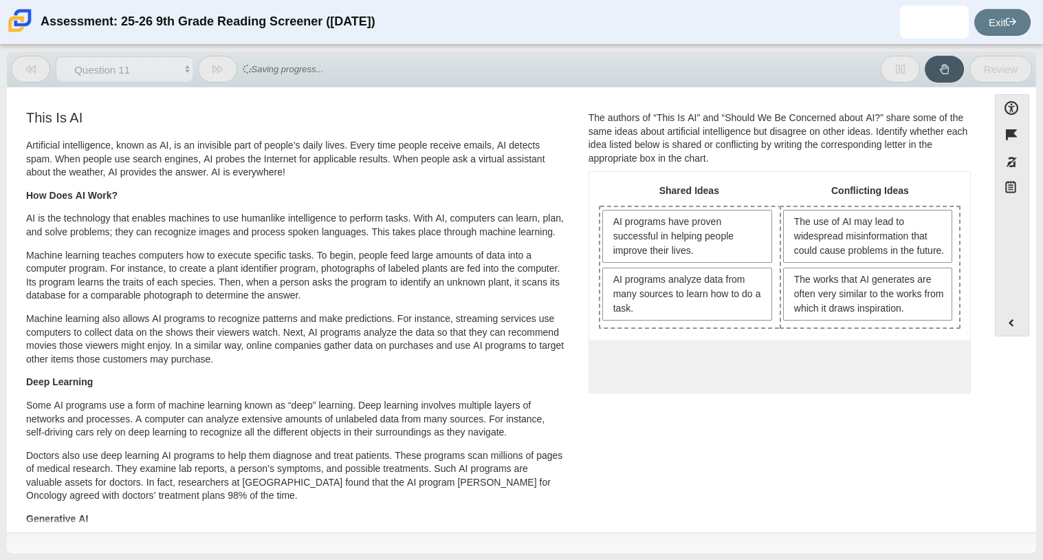
click at [652, 312] on span "AI programs analyze data from many sources to learn how to do a task." at bounding box center [689, 293] width 152 height 43
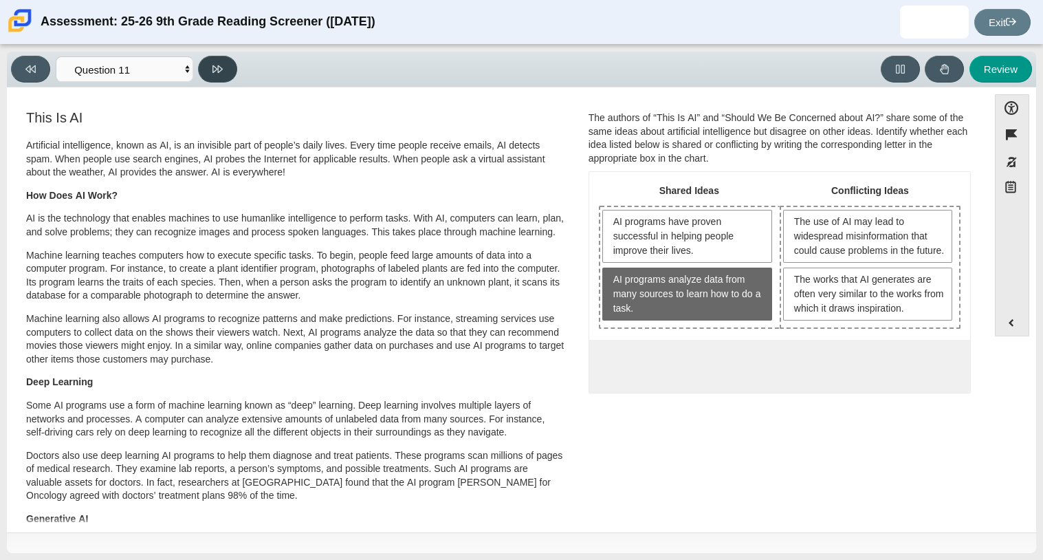
click at [213, 72] on icon at bounding box center [217, 69] width 10 height 10
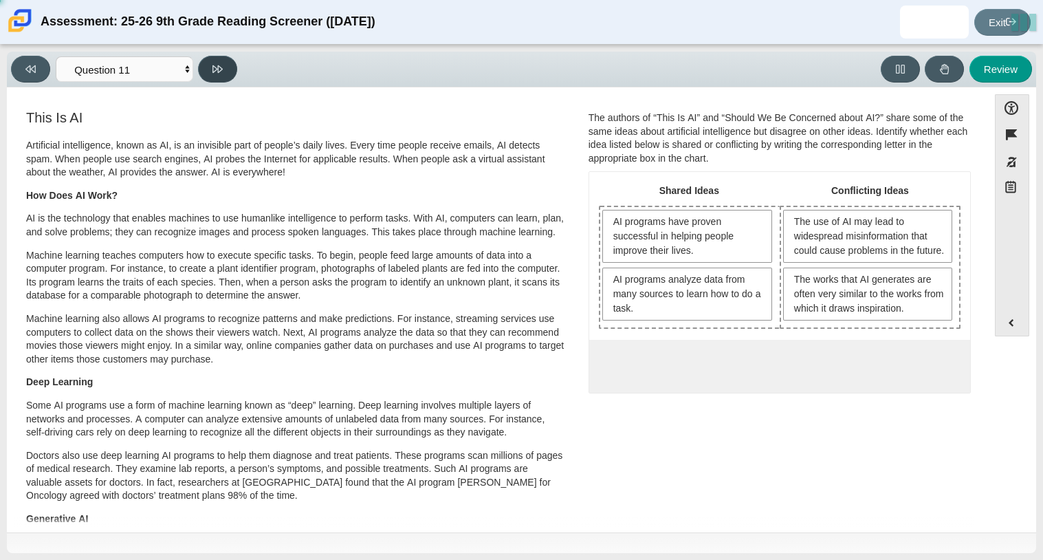
select select "c3effed4-44ce-4a19-bd96-1787f34e9b4c"
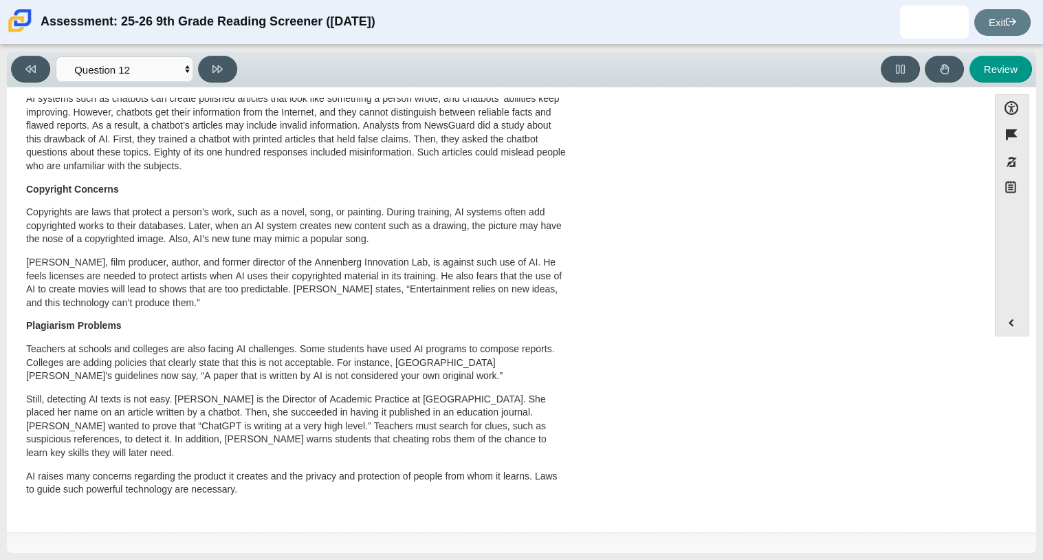
scroll to position [0, 0]
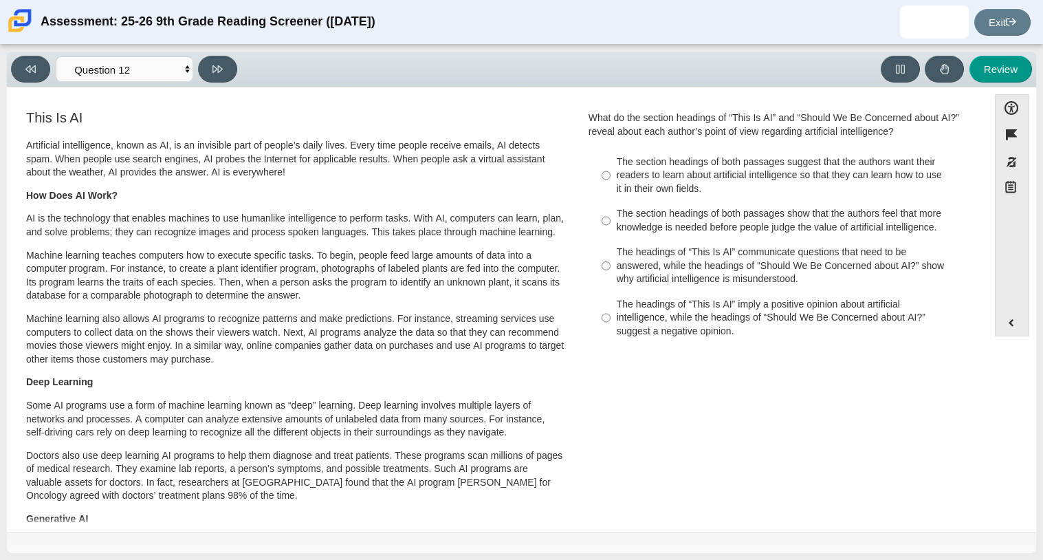
click at [756, 314] on div "The headings of “This Is AI” imply a positive opinion about artificial intellig…" at bounding box center [790, 318] width 347 height 41
click at [611, 314] on input "The headings of “This Is AI” imply a positive opinion about artificial intellig…" at bounding box center [606, 318] width 9 height 52
radio input "true"
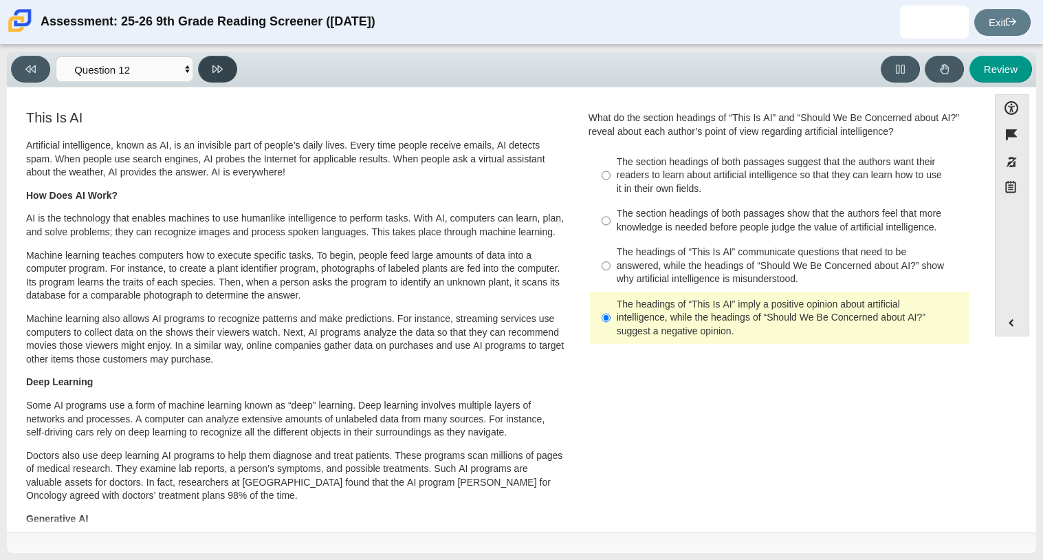
click at [223, 82] on button at bounding box center [217, 69] width 39 height 27
select select "review"
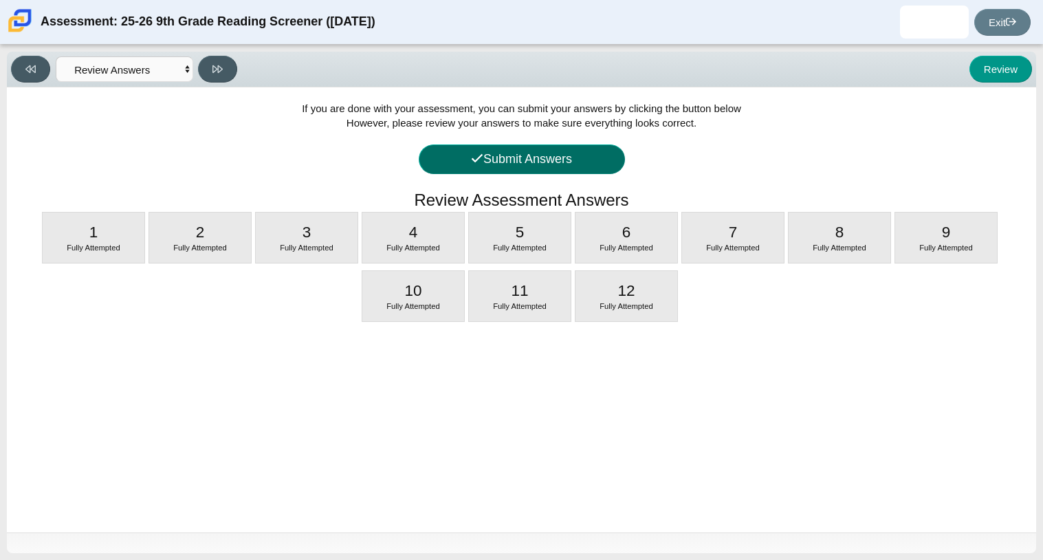
click at [524, 161] on button "Submit Answers" at bounding box center [522, 159] width 206 height 30
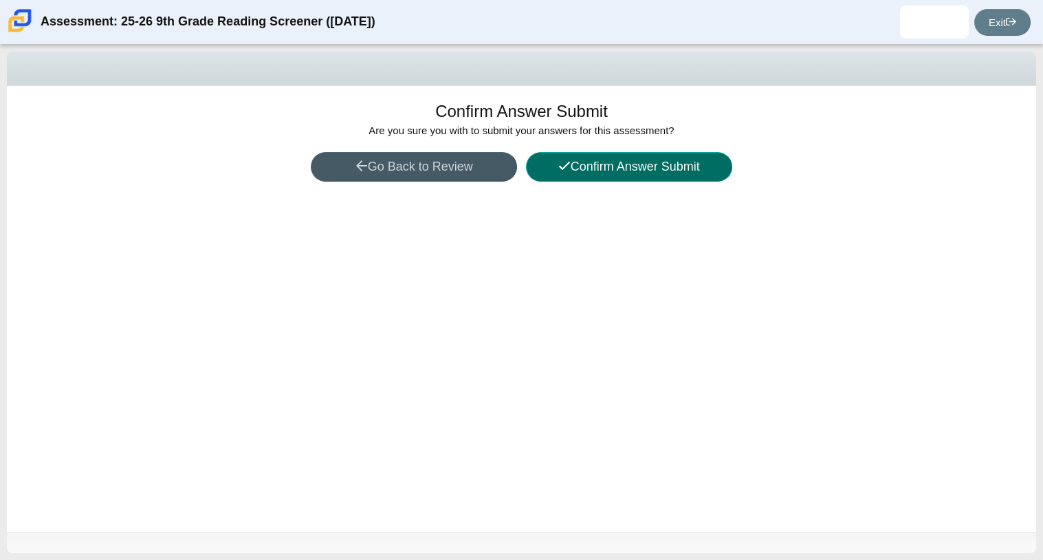
click at [684, 175] on button "Confirm Answer Submit" at bounding box center [629, 167] width 206 height 30
